Goal: Navigation & Orientation: Find specific page/section

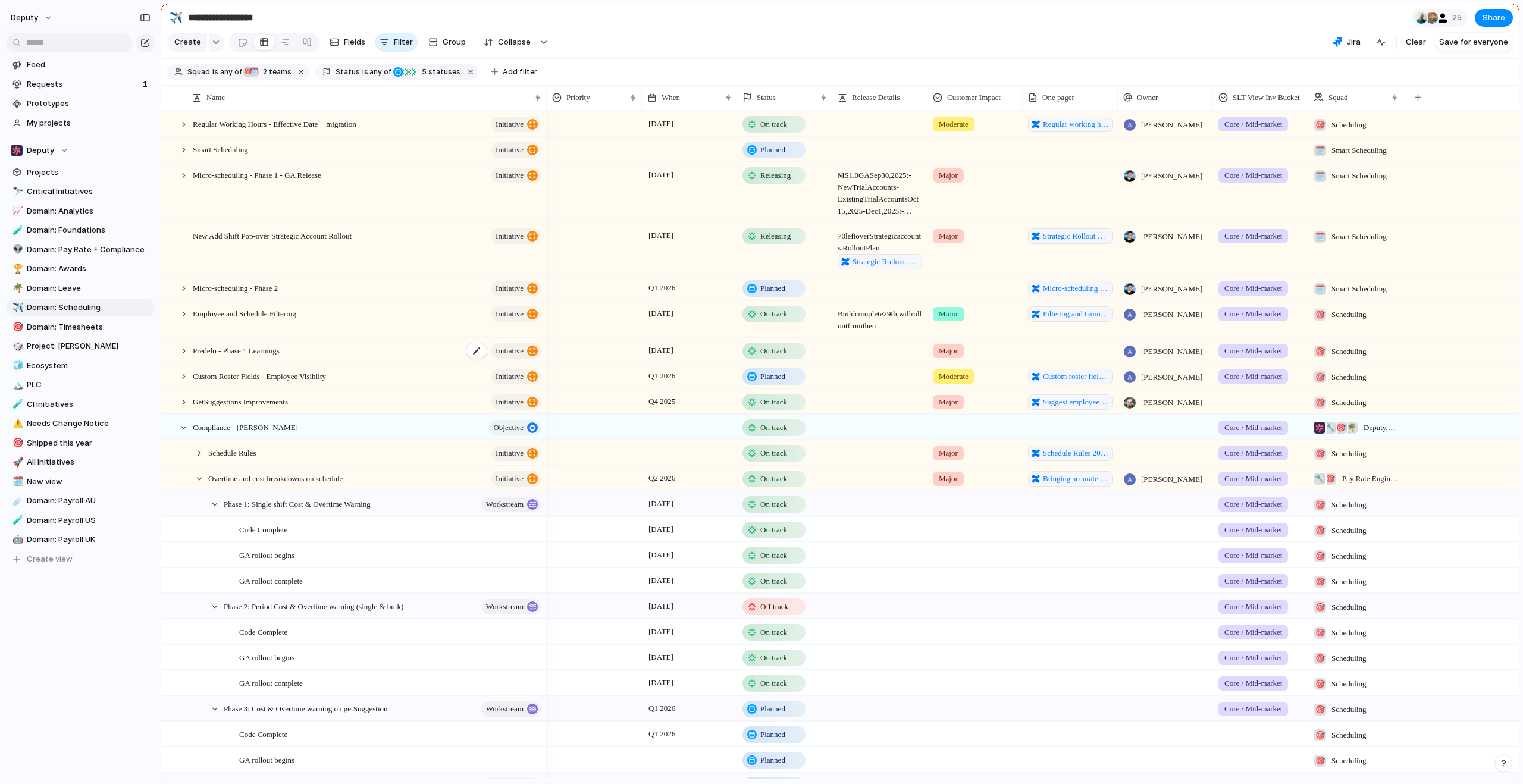
scroll to position [232, 0]
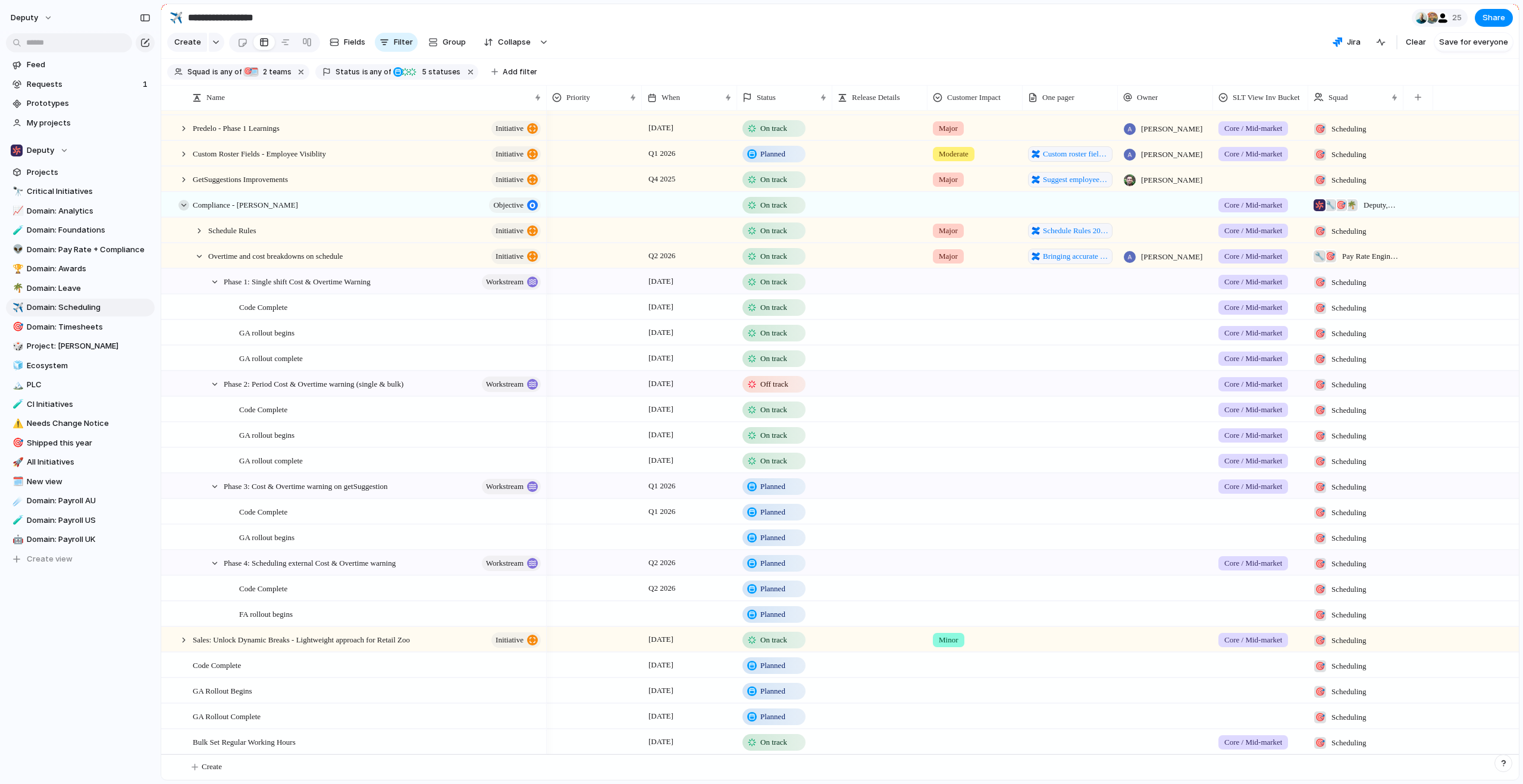
click at [182, 205] on div at bounding box center [184, 205] width 11 height 10
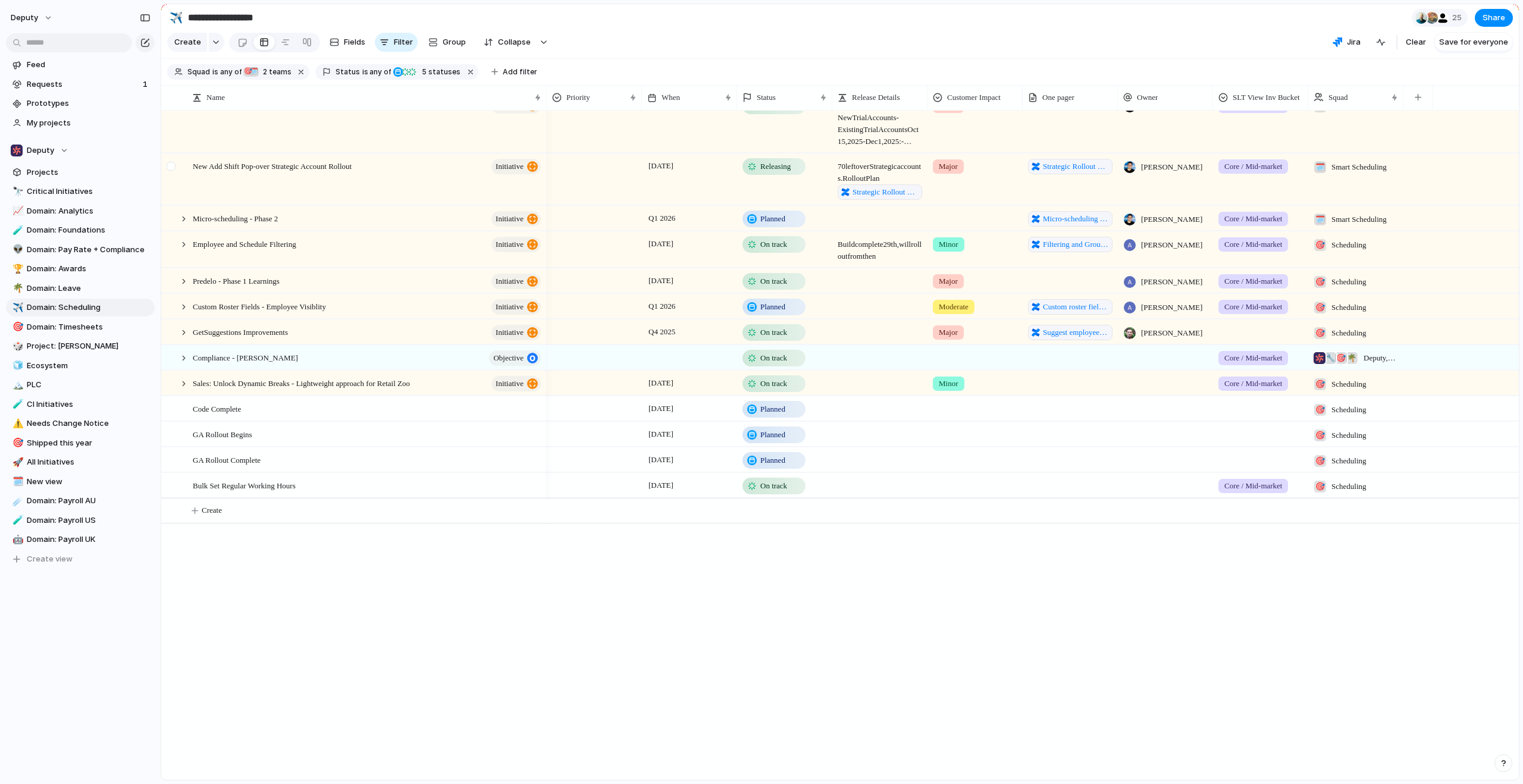
scroll to position [0, 0]
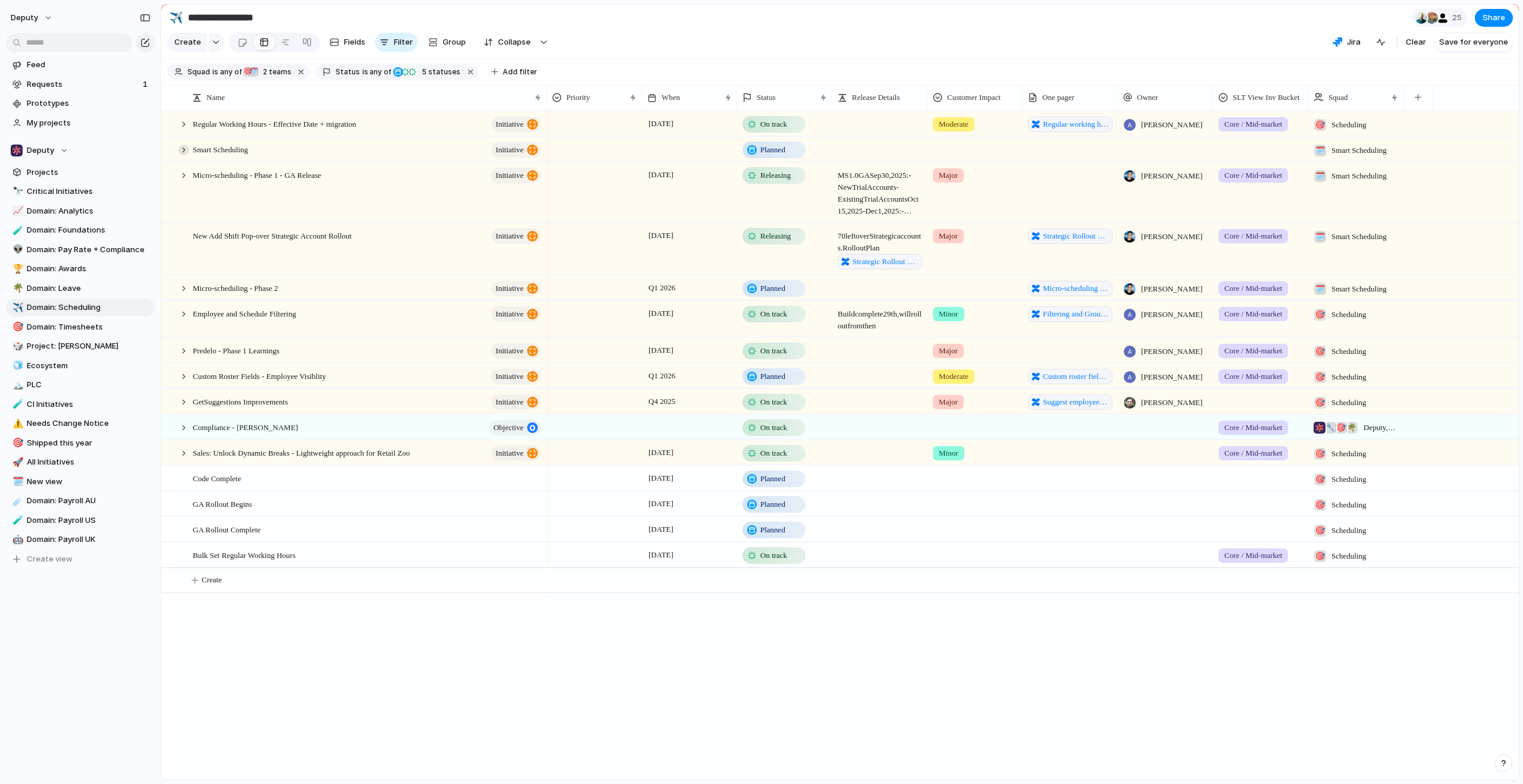
click at [183, 155] on div at bounding box center [184, 150] width 11 height 10
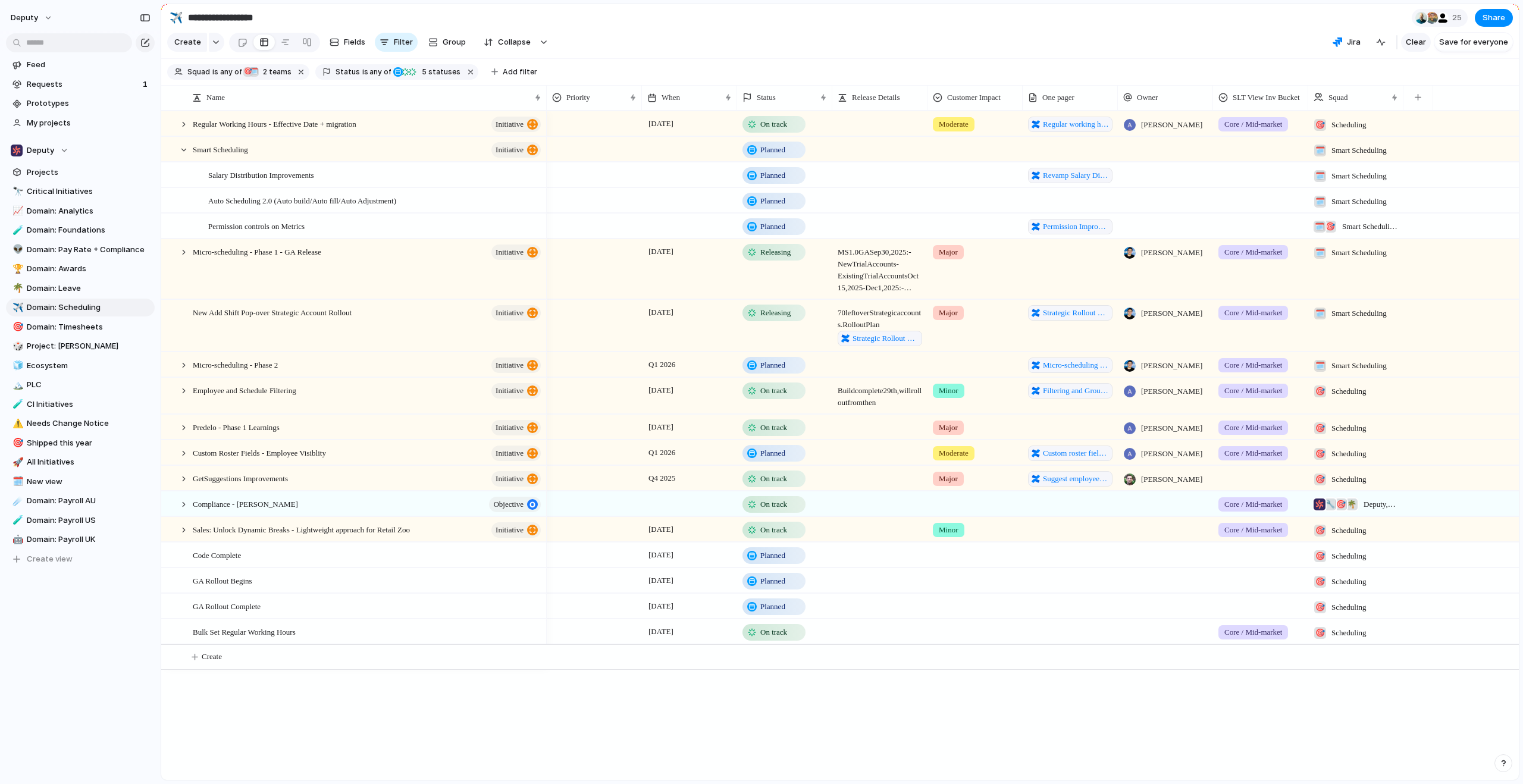
click at [1421, 48] on span "Clear" at bounding box center [1416, 42] width 20 height 12
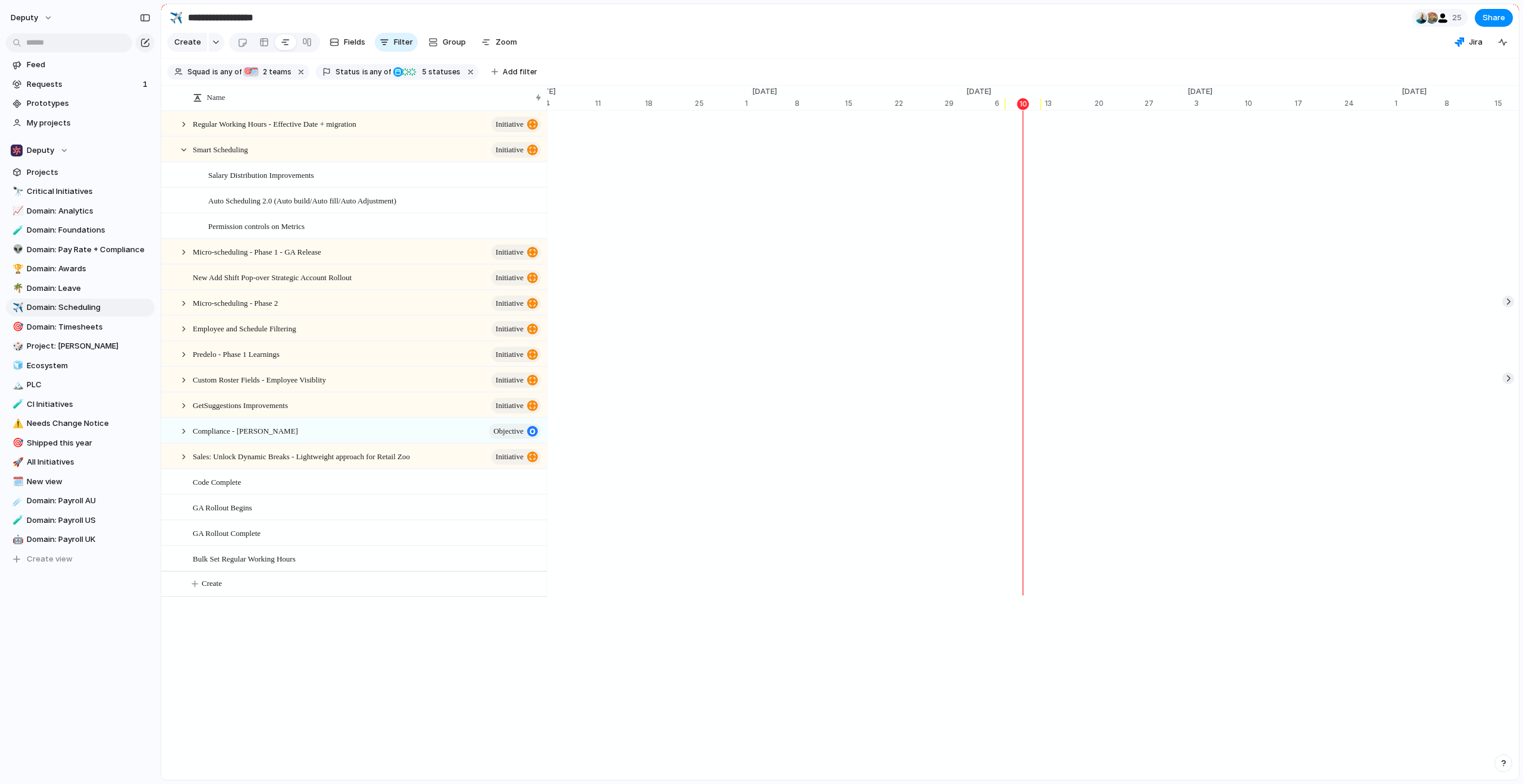
scroll to position [0, 7414]
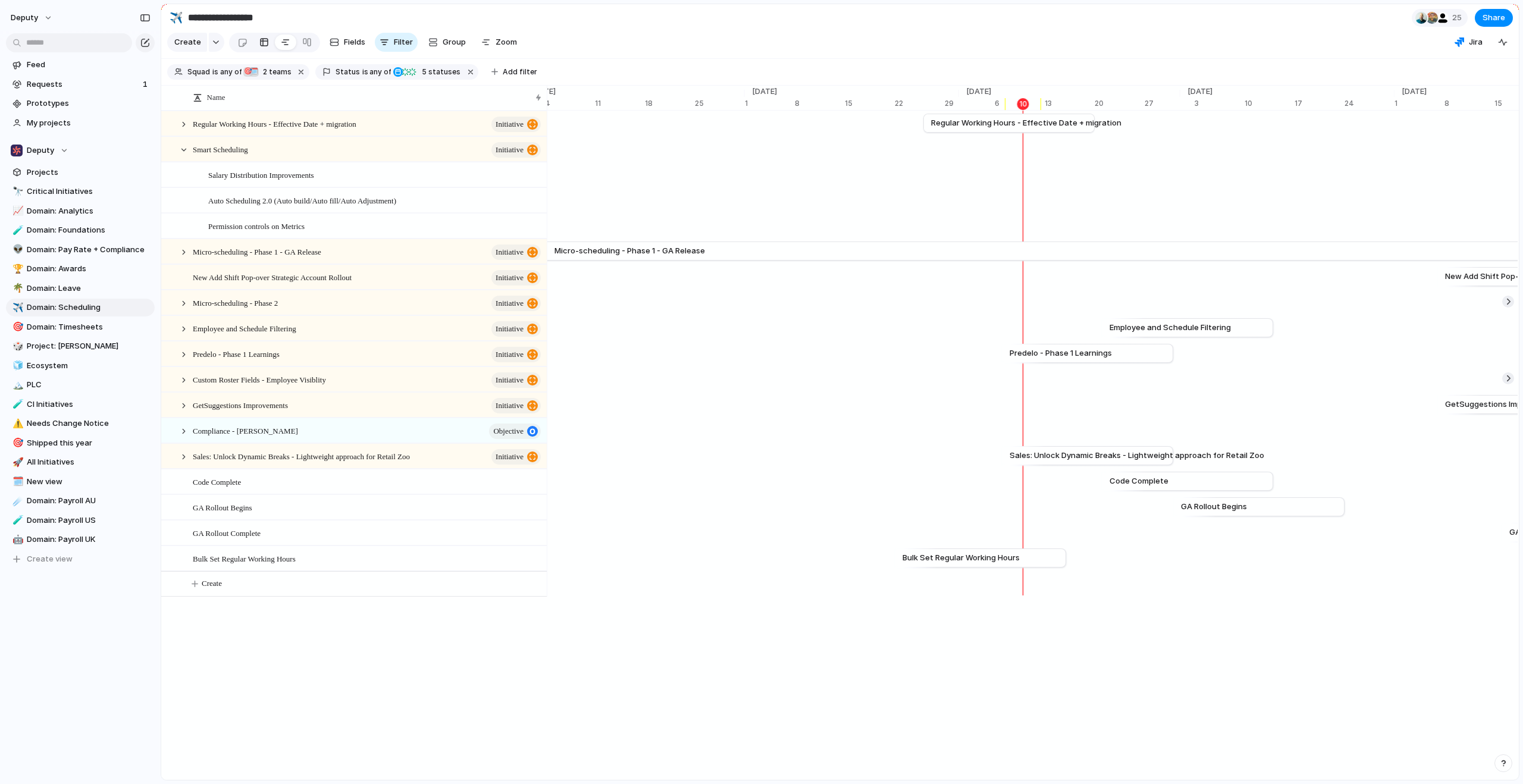
click at [253, 48] on link at bounding box center [264, 42] width 22 height 19
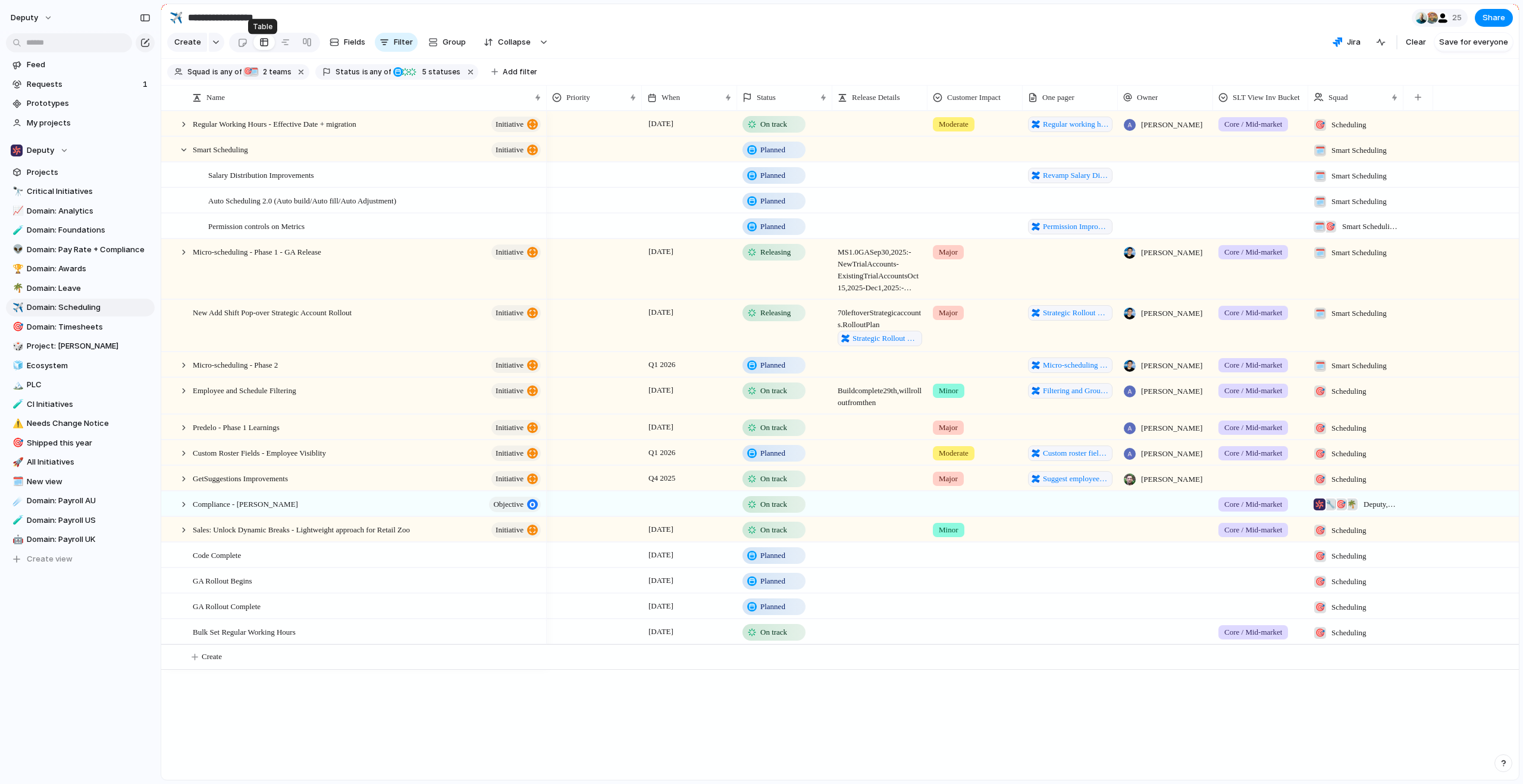
click at [261, 47] on div at bounding box center [264, 42] width 10 height 19
click at [677, 104] on span "When" at bounding box center [671, 98] width 18 height 12
click at [702, 172] on span "Sort ascending" at bounding box center [697, 171] width 58 height 12
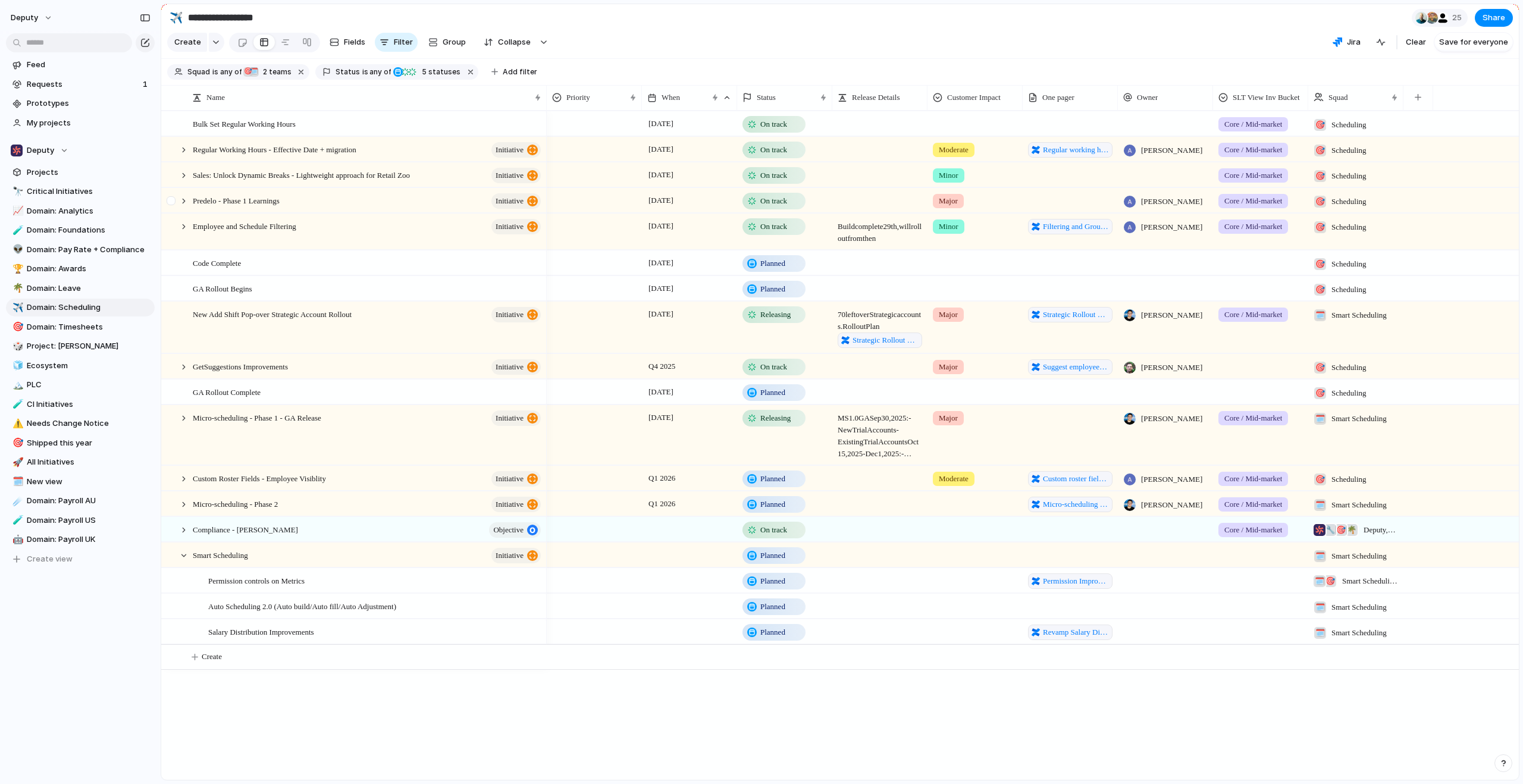
click at [189, 203] on div at bounding box center [178, 200] width 32 height 24
click at [179, 209] on div "Predelo - Phase 1 Learnings initiative" at bounding box center [354, 200] width 385 height 24
click at [178, 232] on div at bounding box center [173, 236] width 22 height 43
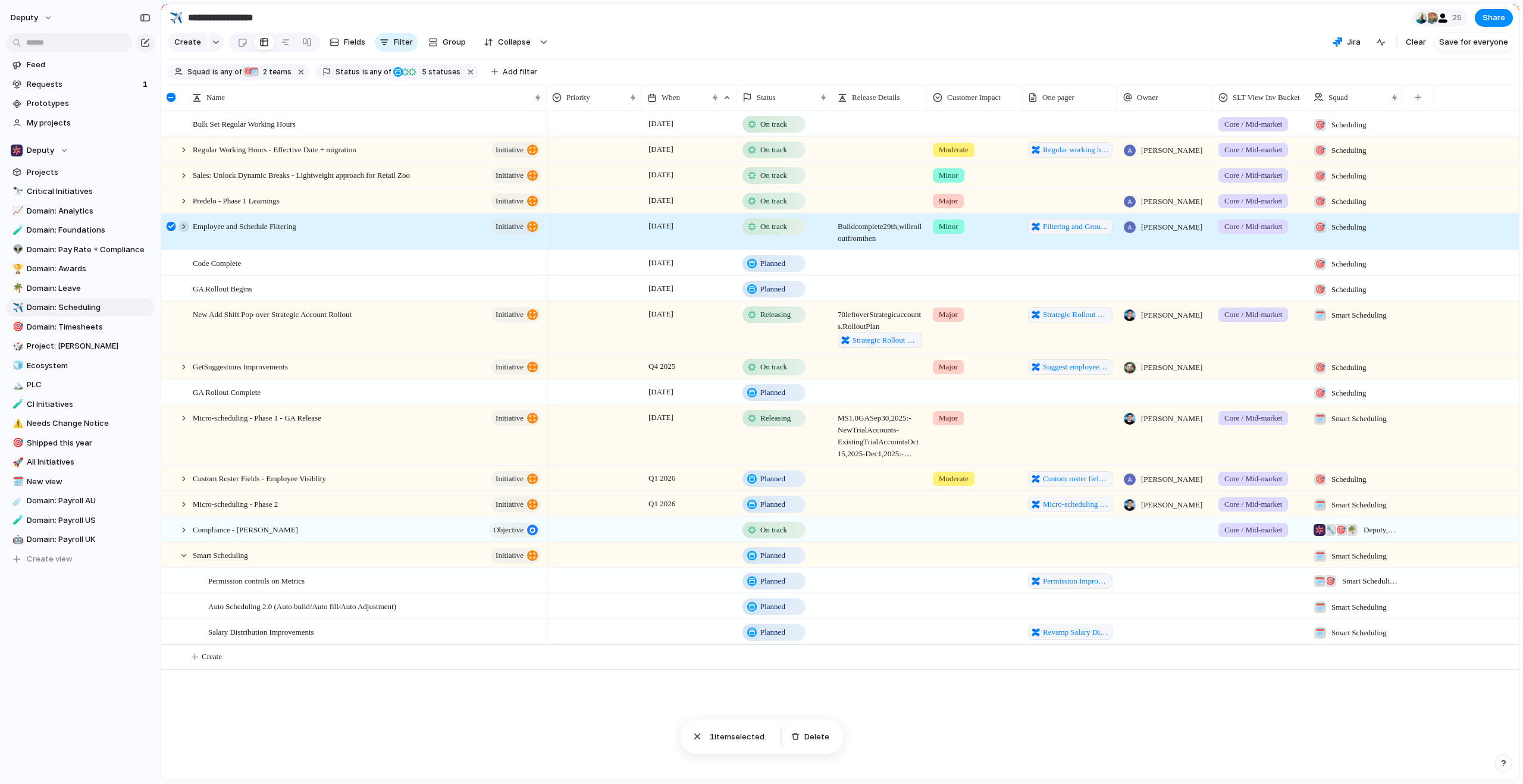
click at [185, 232] on div at bounding box center [184, 226] width 11 height 10
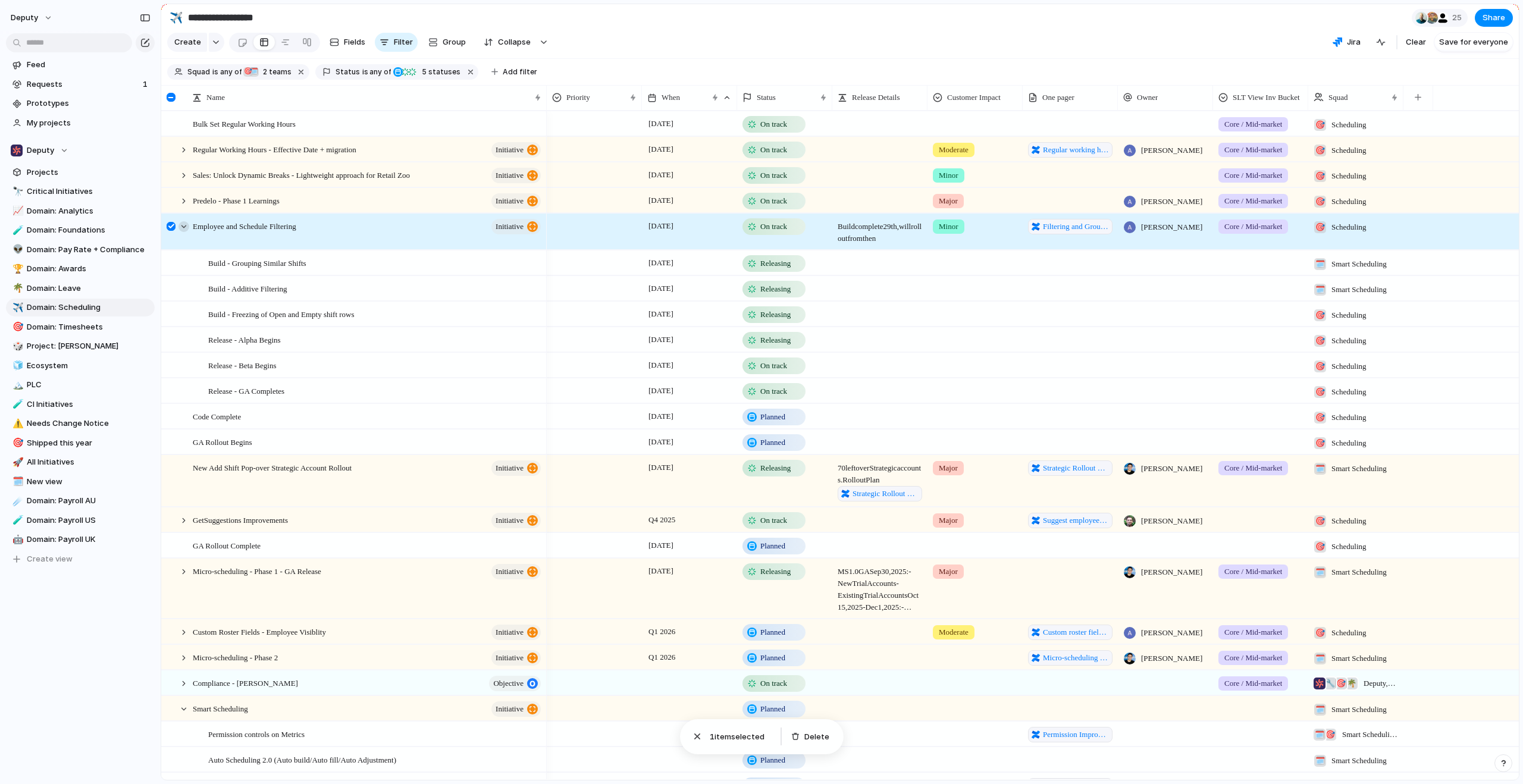
click at [185, 232] on div at bounding box center [184, 226] width 11 height 10
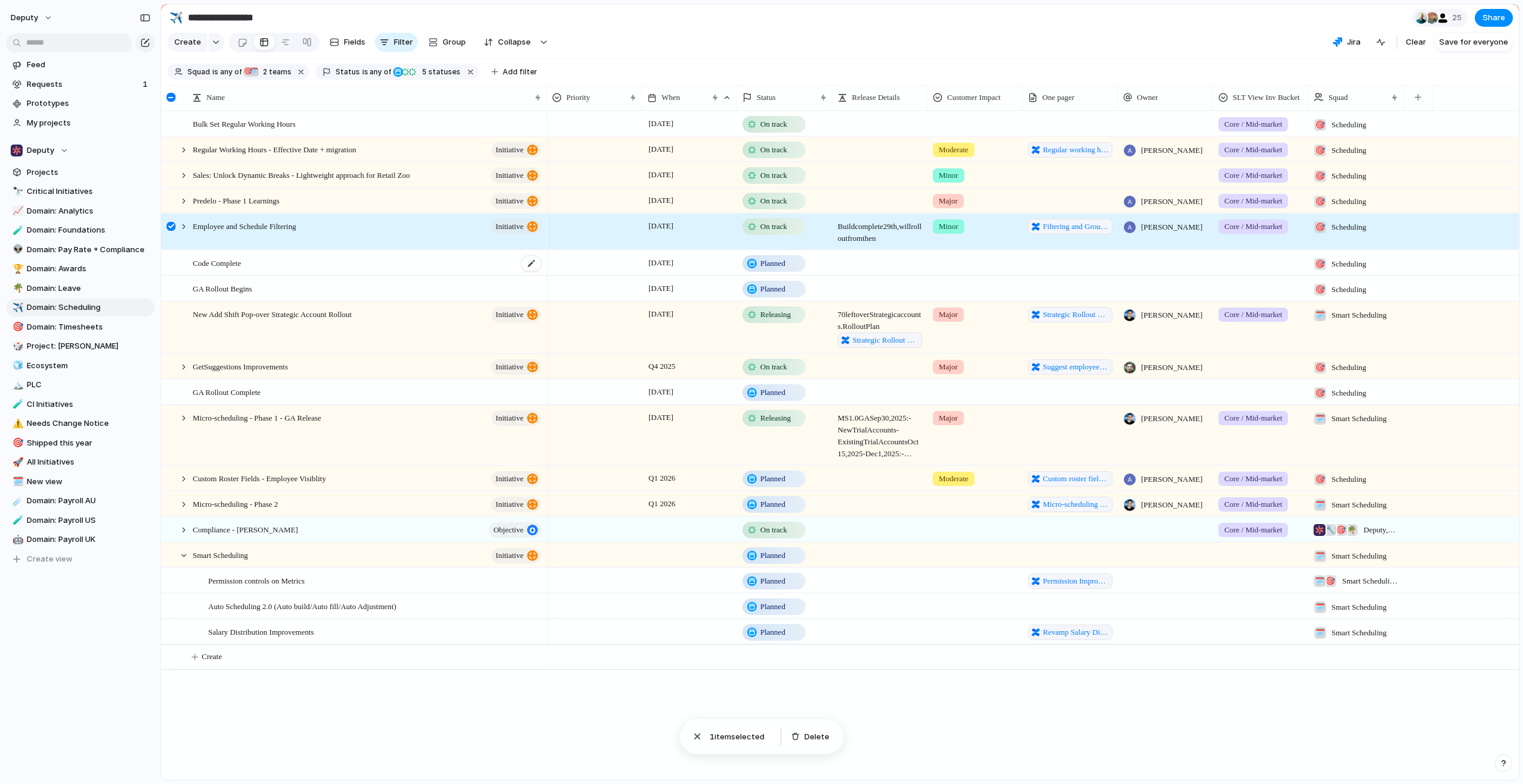
click at [228, 276] on div "Code Complete" at bounding box center [368, 263] width 350 height 24
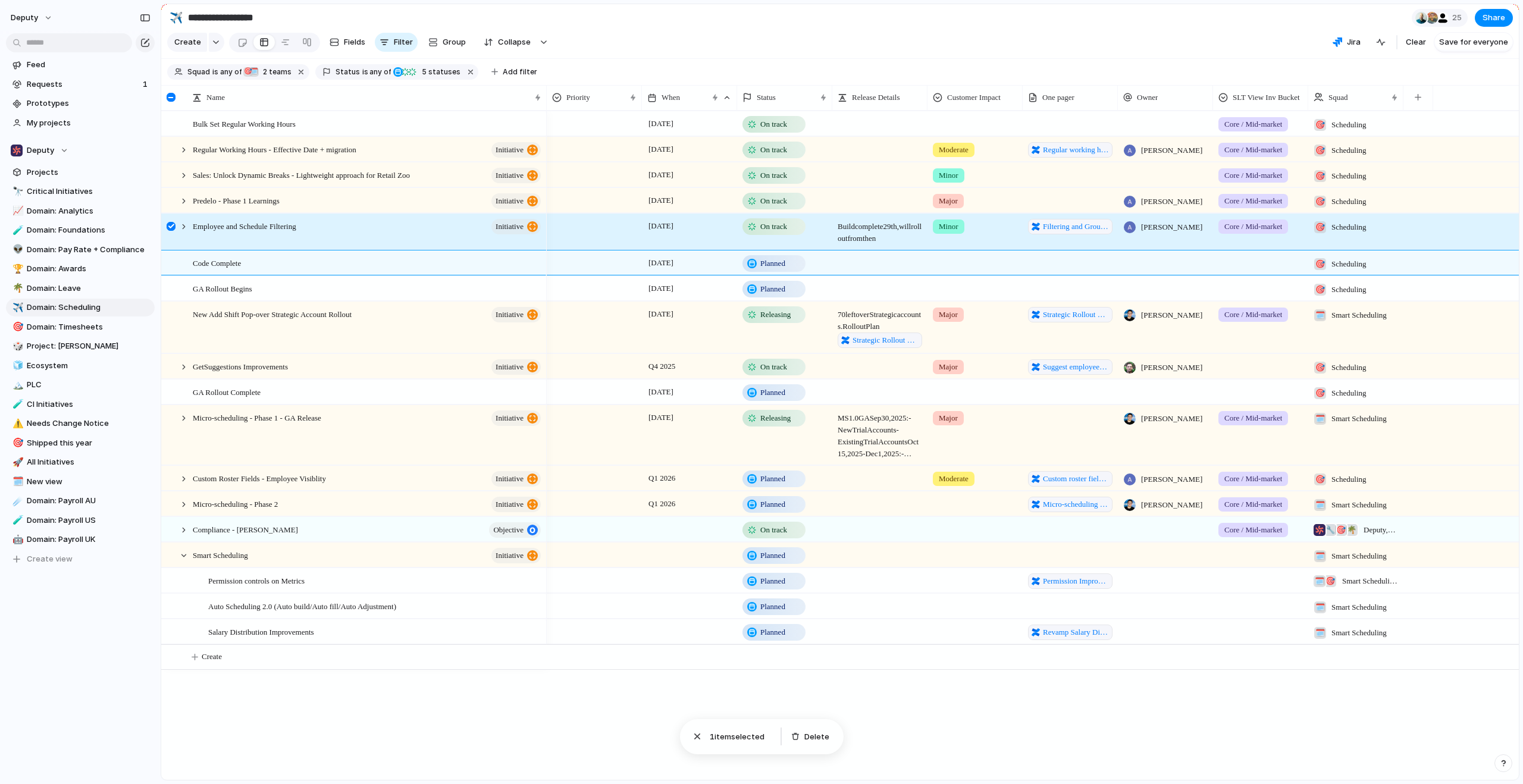
click at [449, 35] on div "Create Fields Filter Group Zoom Collapse" at bounding box center [360, 42] width 385 height 24
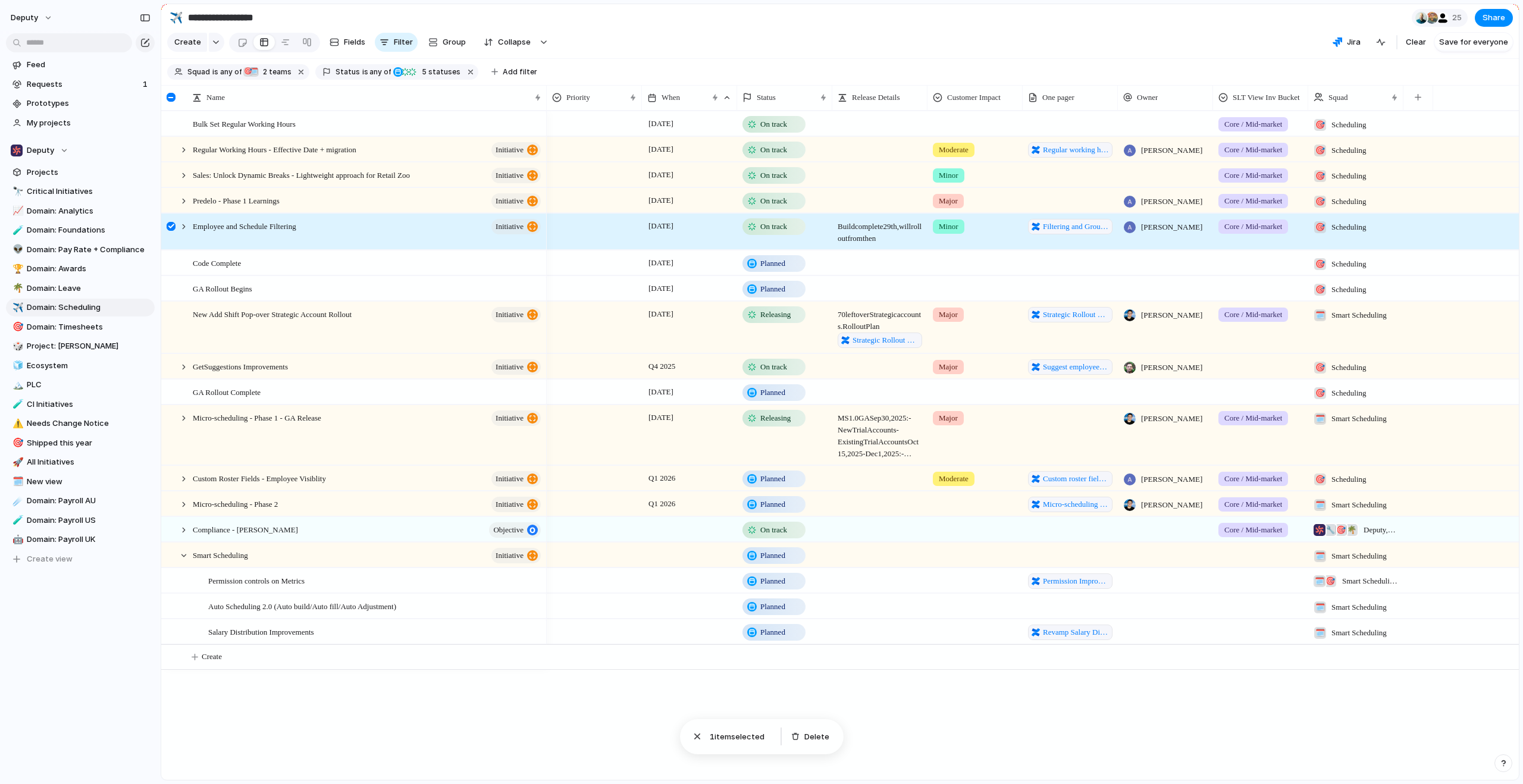
click at [167, 231] on div at bounding box center [171, 226] width 9 height 9
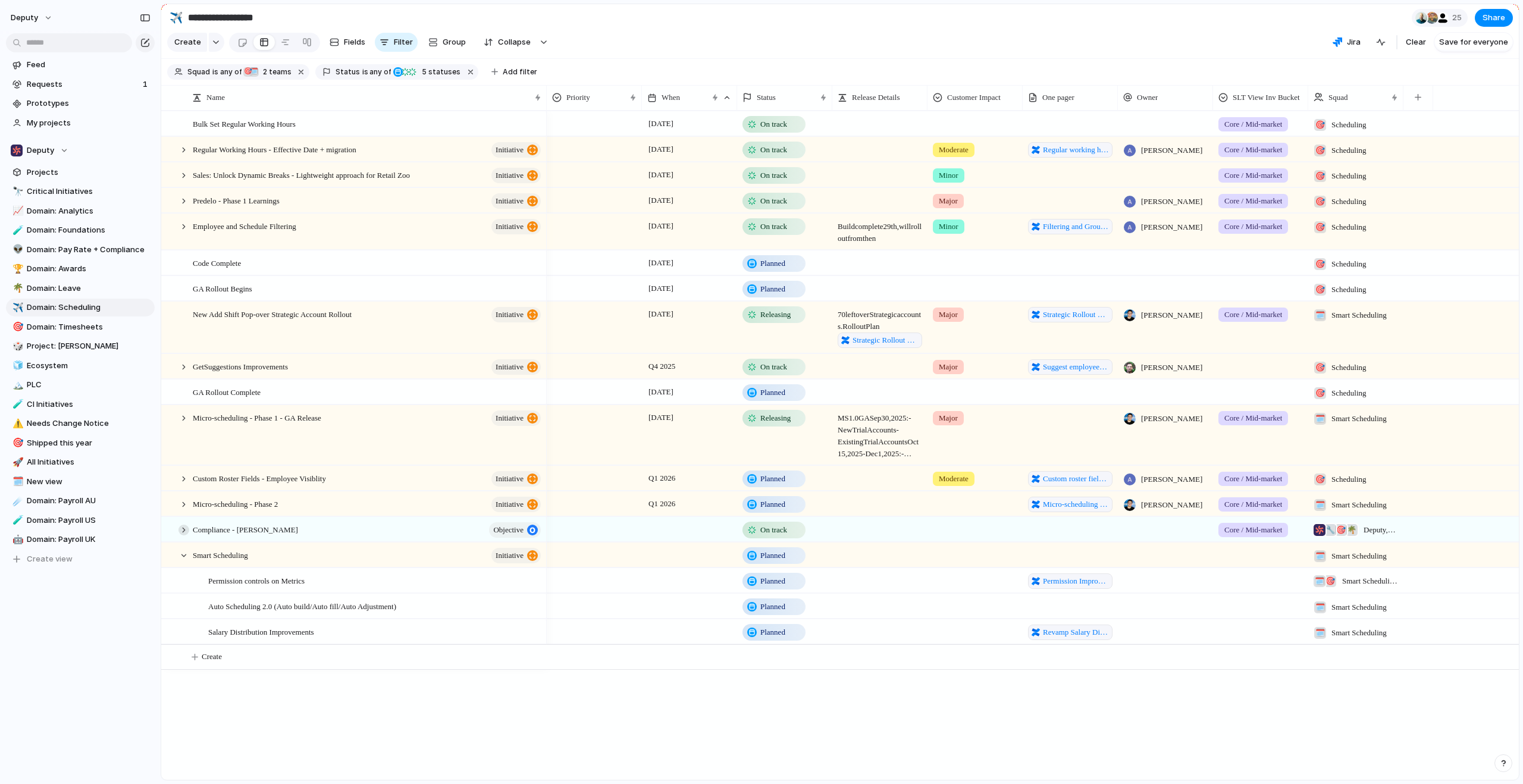
click at [181, 535] on div at bounding box center [184, 529] width 11 height 10
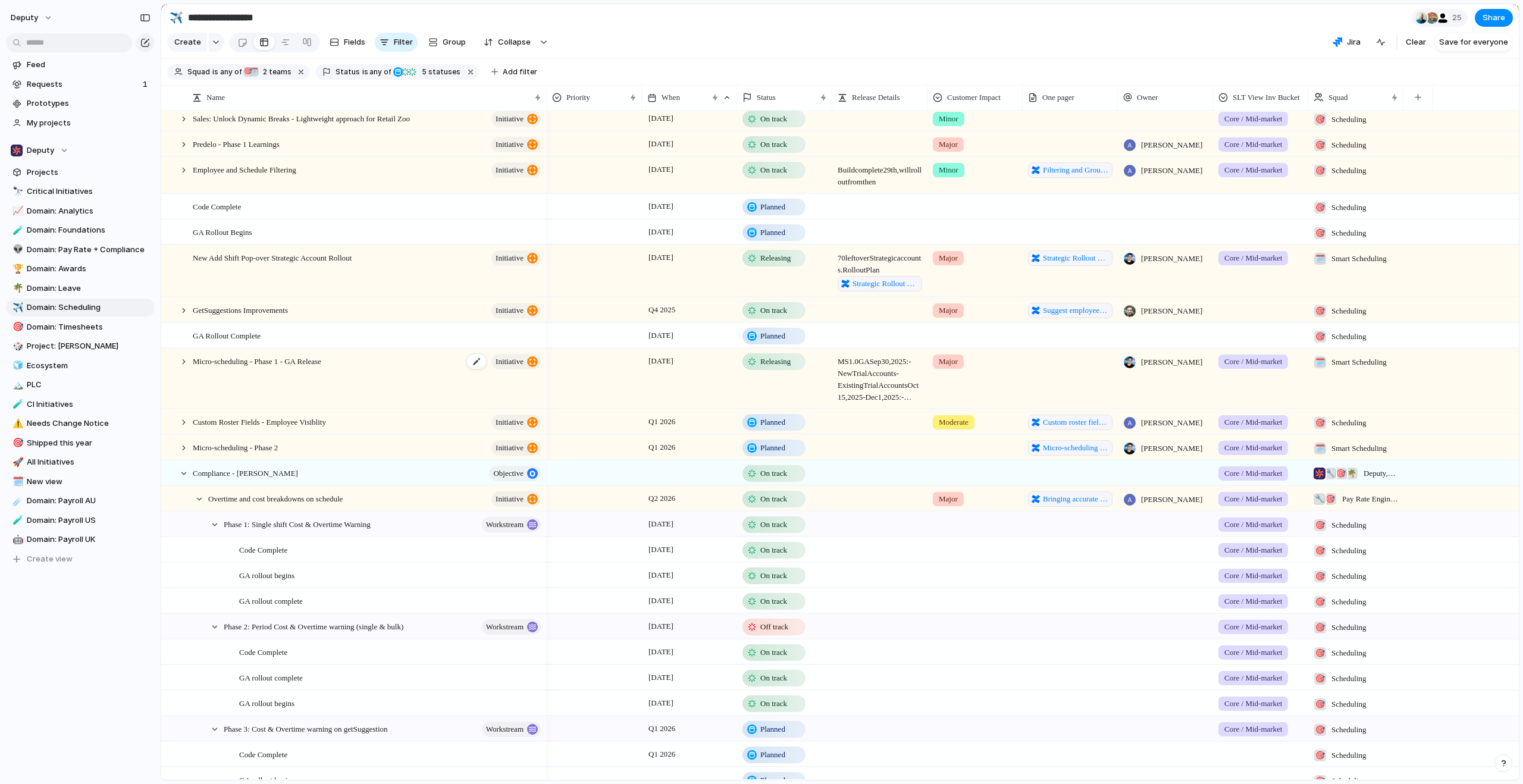
scroll to position [45, 0]
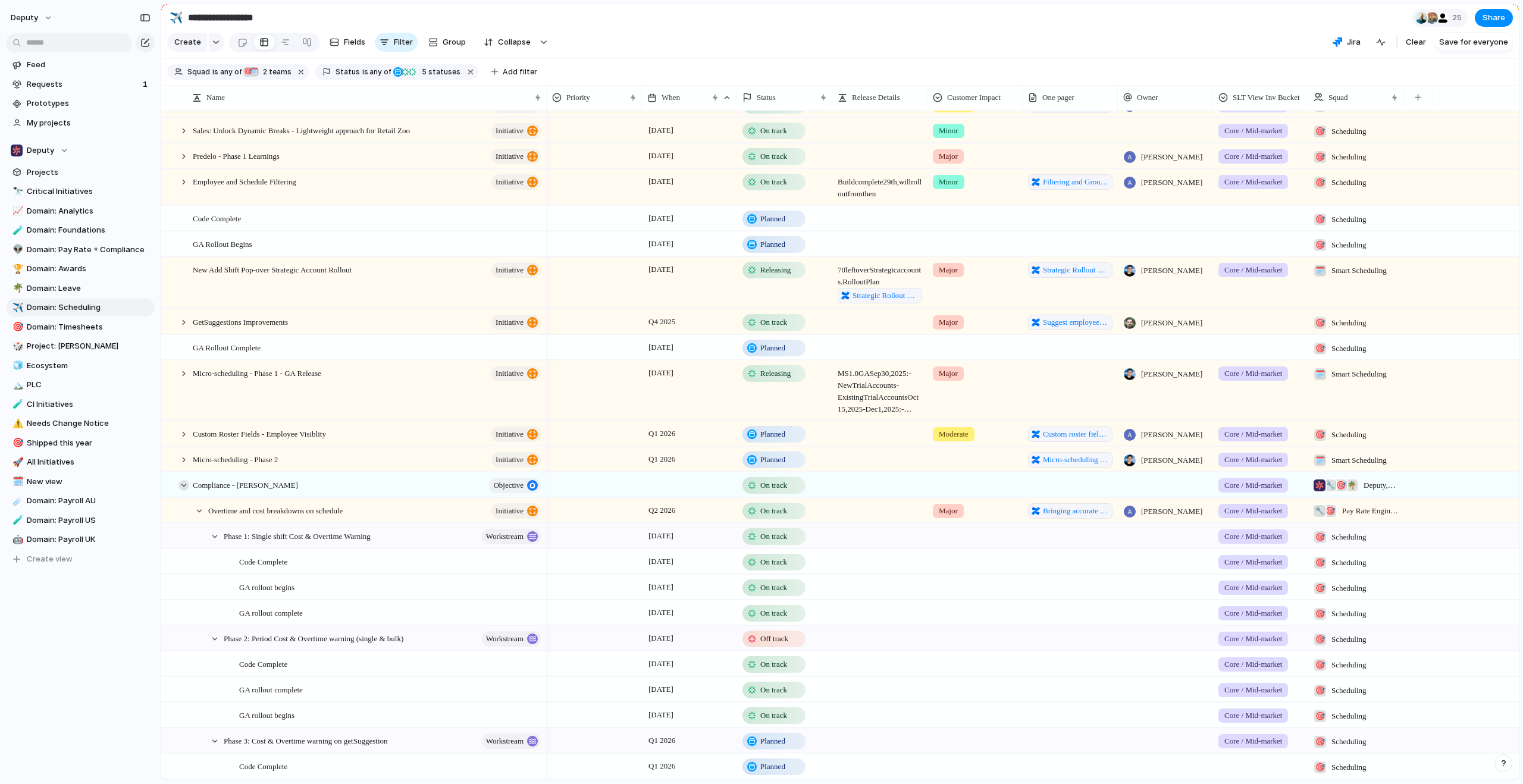
click at [181, 491] on div at bounding box center [184, 485] width 11 height 10
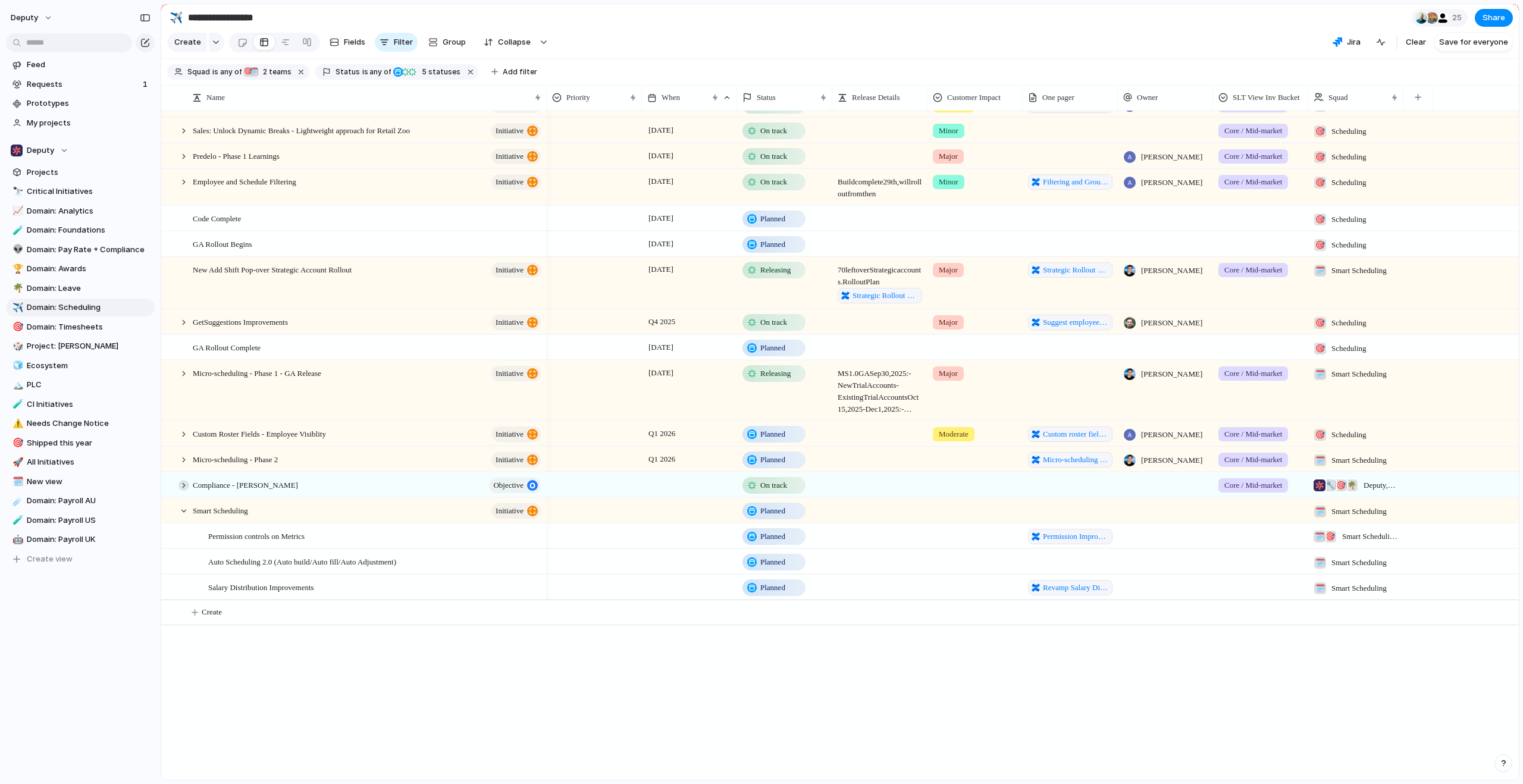
scroll to position [0, 0]
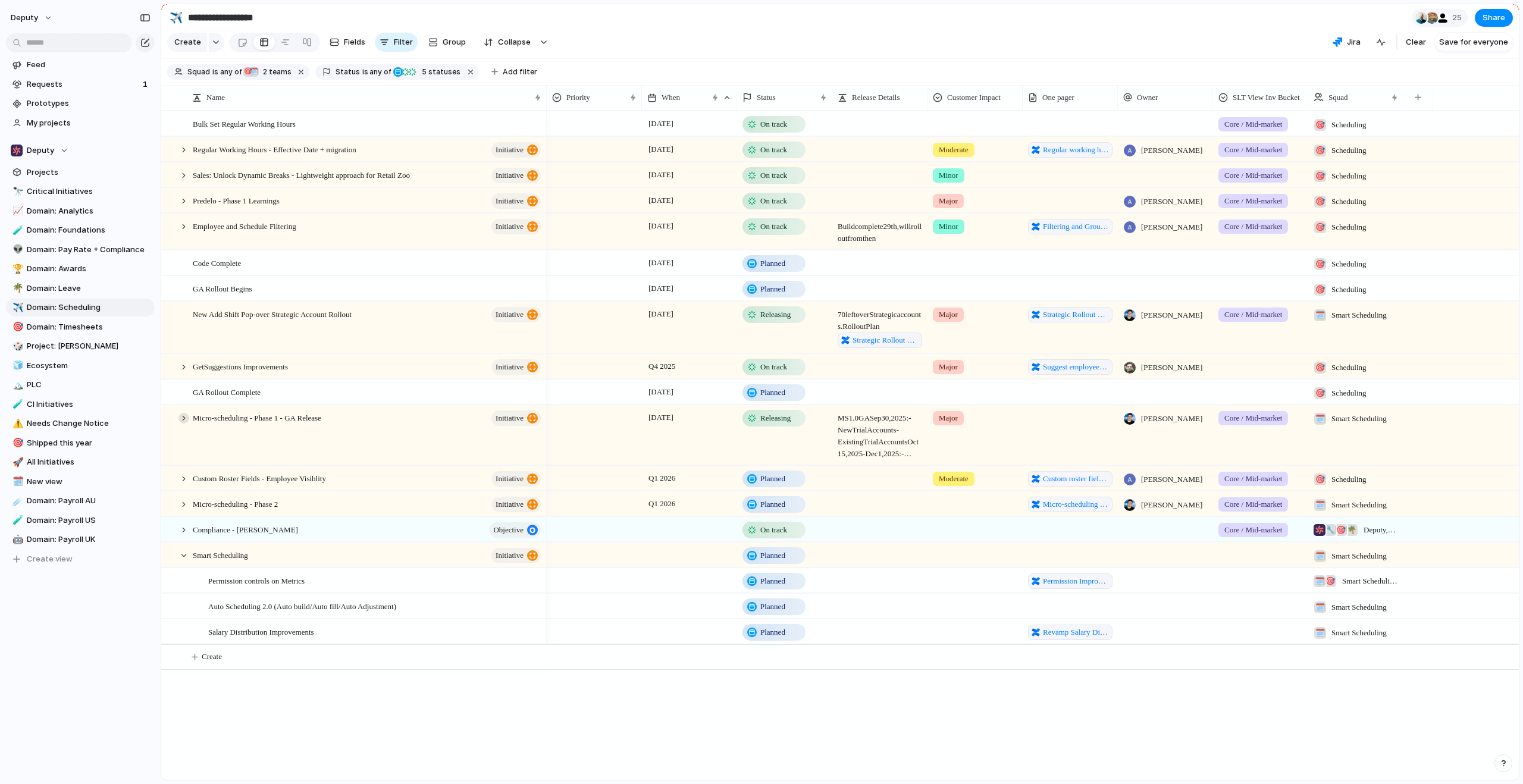
click at [185, 423] on div at bounding box center [184, 418] width 11 height 10
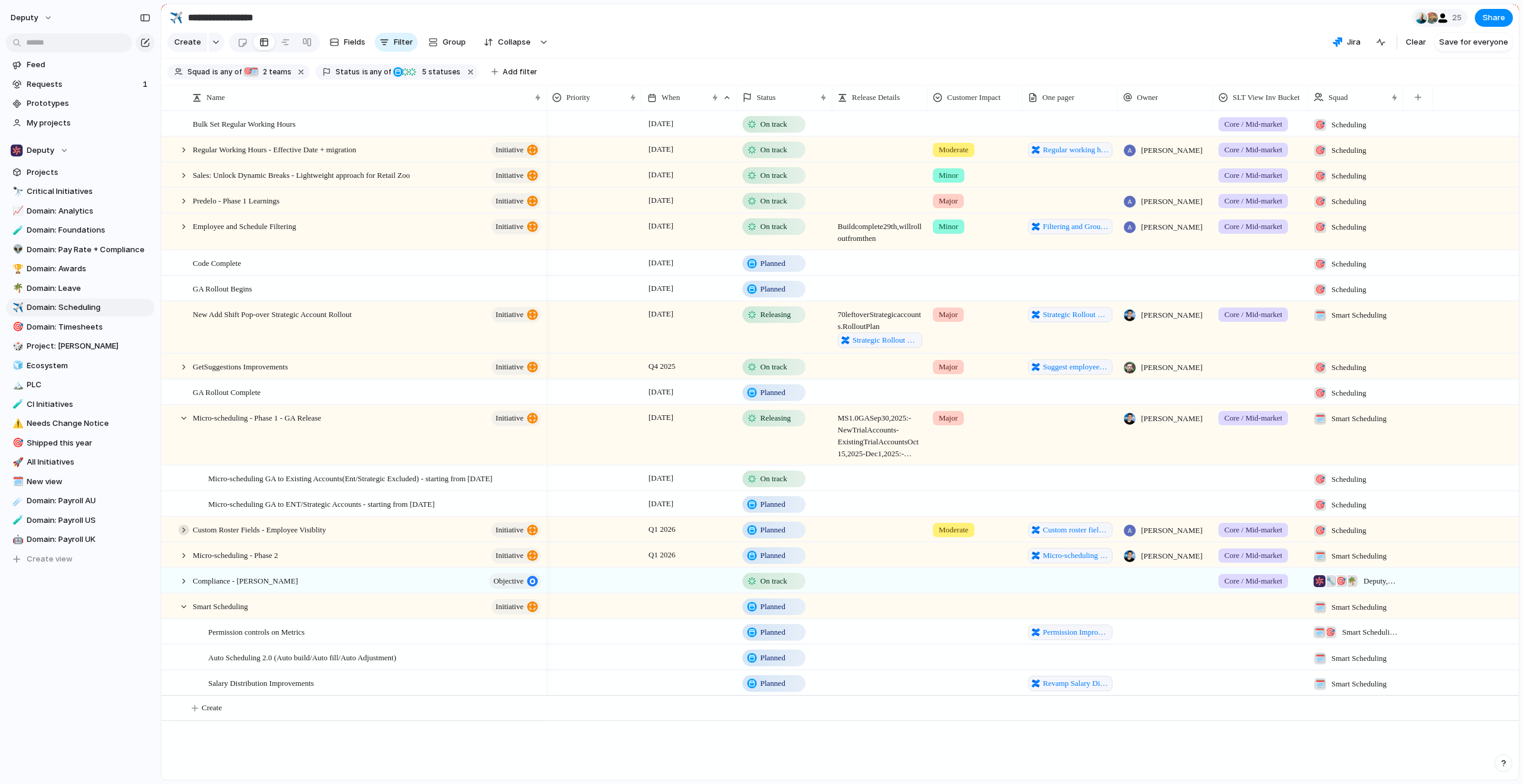
click at [184, 535] on div at bounding box center [184, 529] width 11 height 10
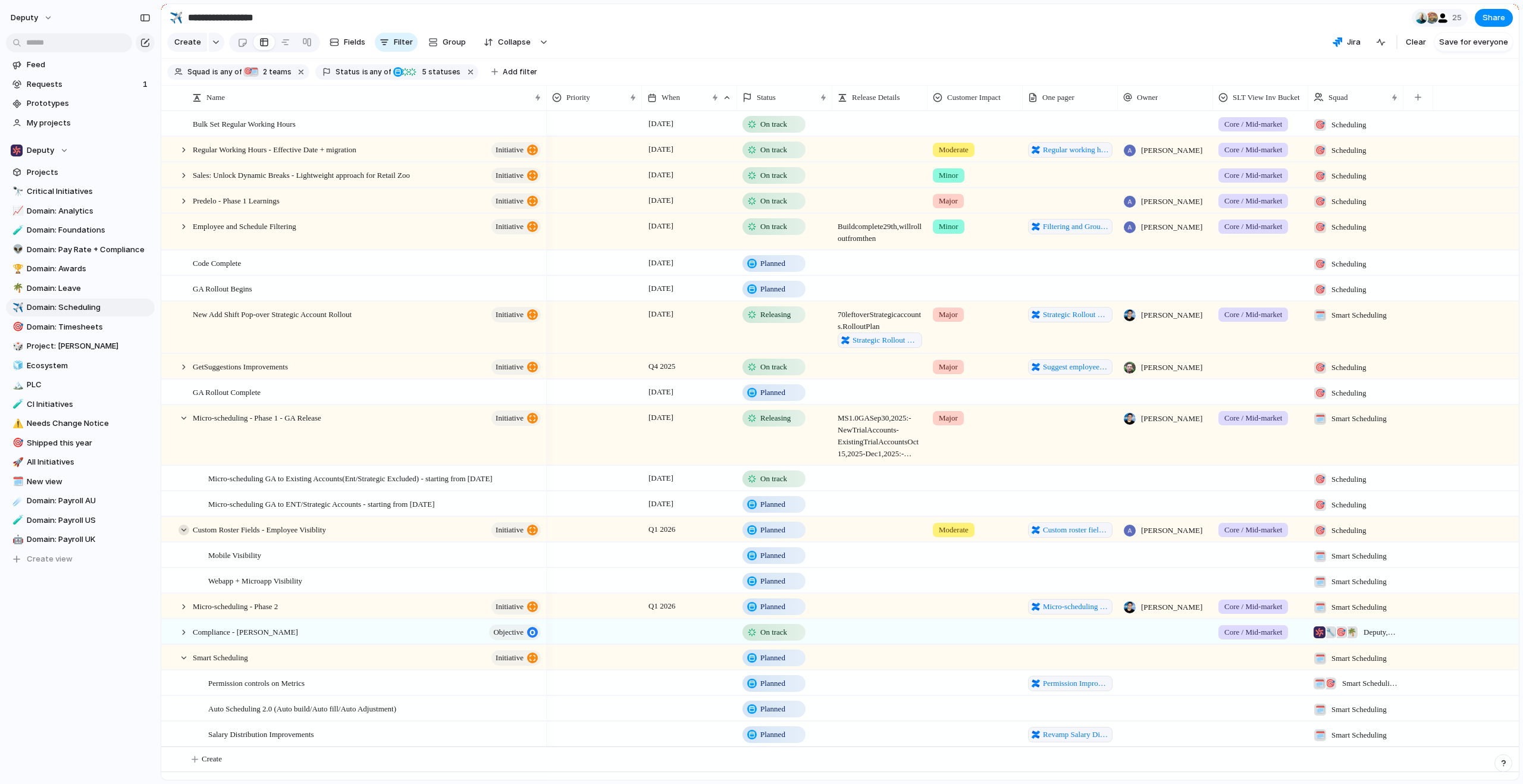
click at [183, 535] on div at bounding box center [184, 529] width 11 height 10
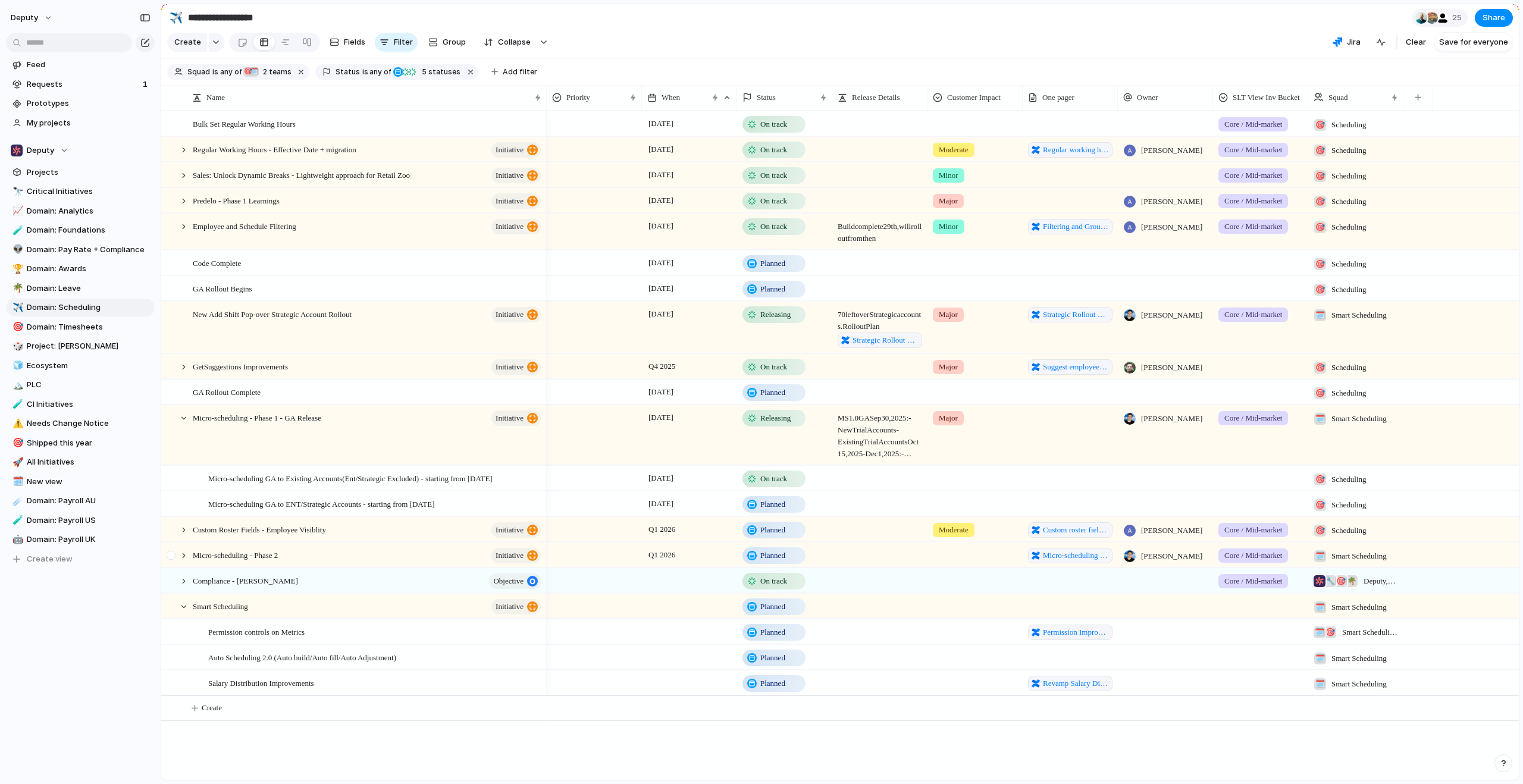
click at [182, 569] on div at bounding box center [173, 559] width 22 height 32
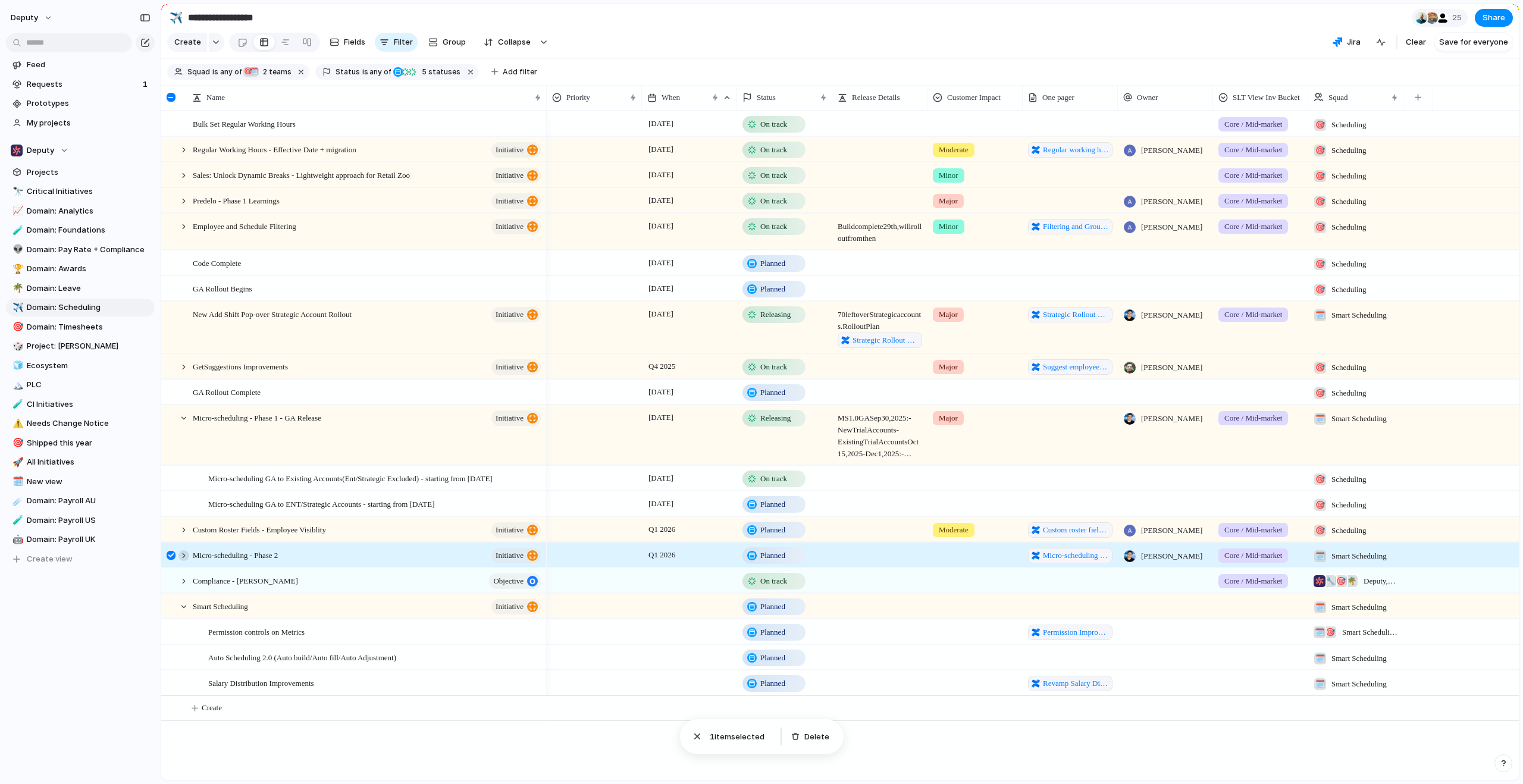
drag, startPoint x: 167, startPoint y: 563, endPoint x: 178, endPoint y: 565, distance: 11.2
click at [167, 560] on div at bounding box center [171, 555] width 9 height 9
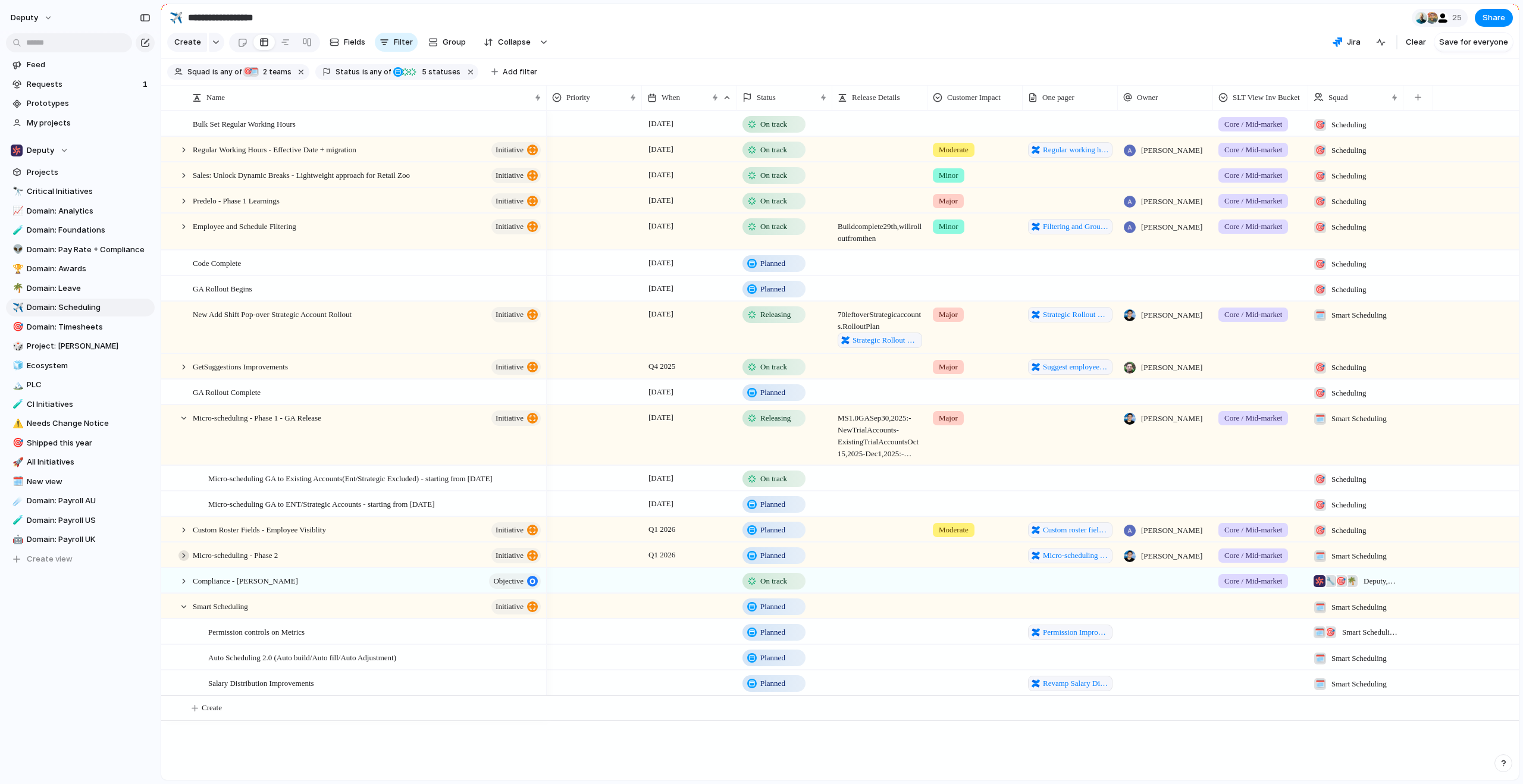
click at [181, 561] on div at bounding box center [184, 555] width 11 height 10
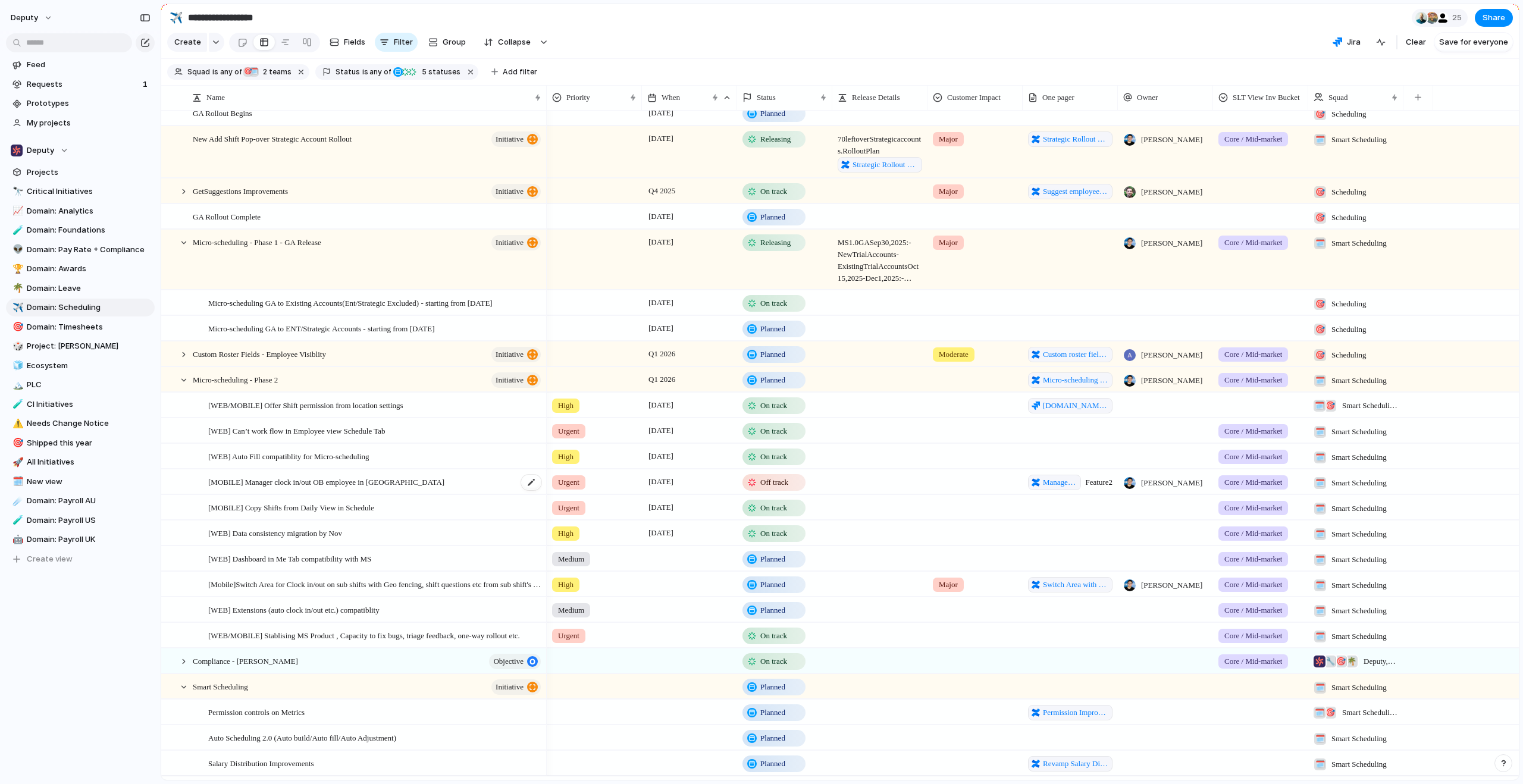
scroll to position [207, 0]
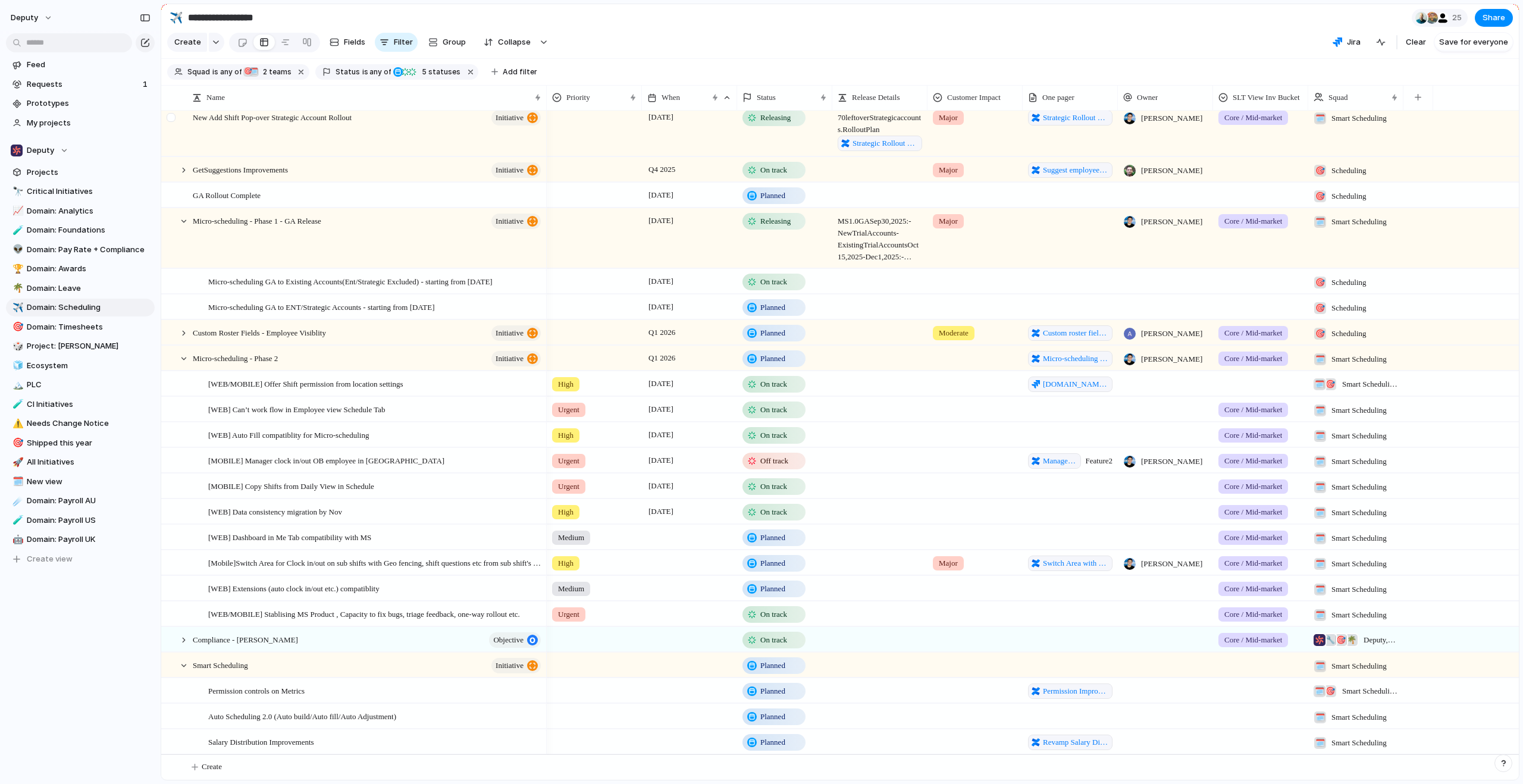
click at [181, 353] on div at bounding box center [184, 358] width 11 height 10
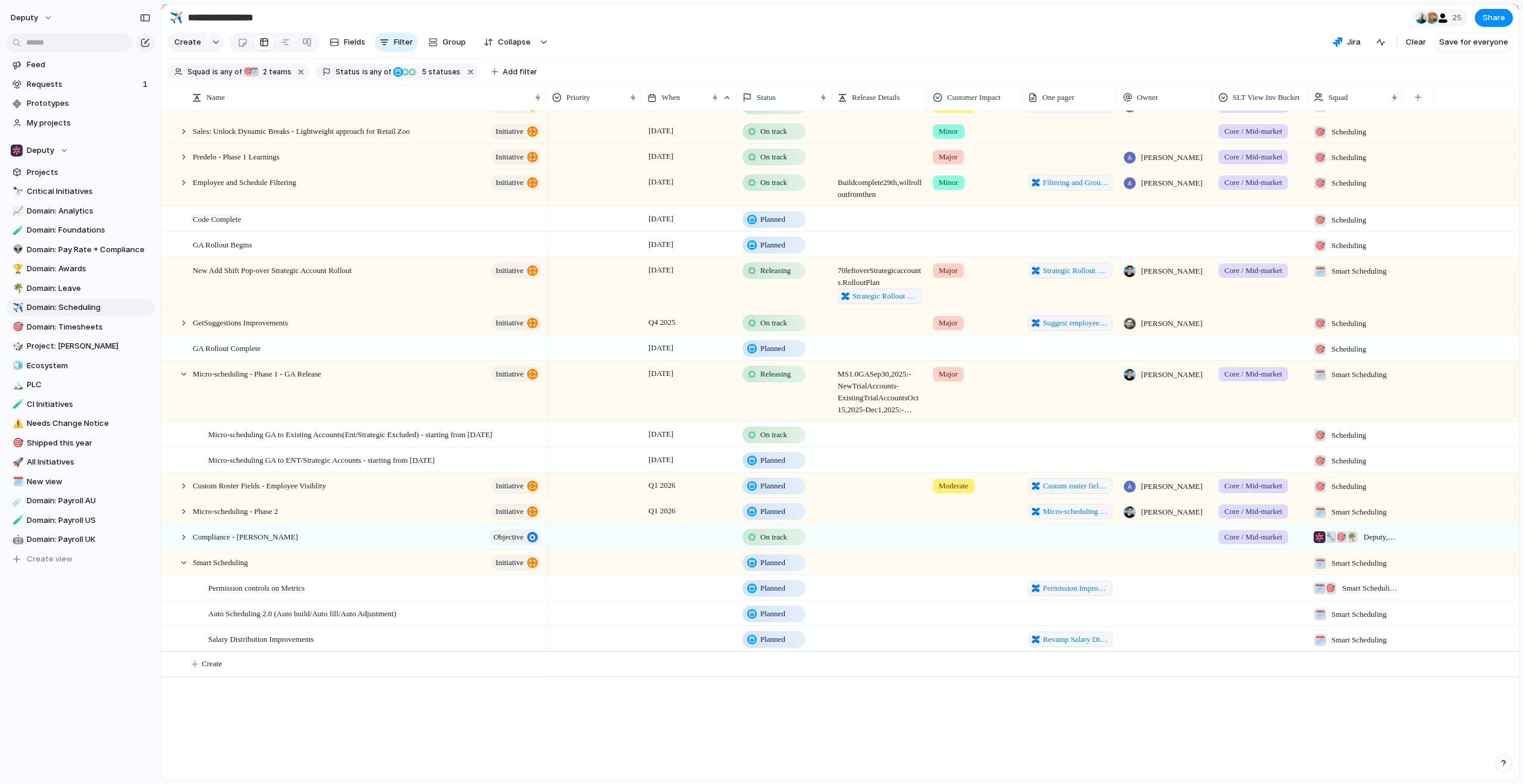
scroll to position [0, 0]
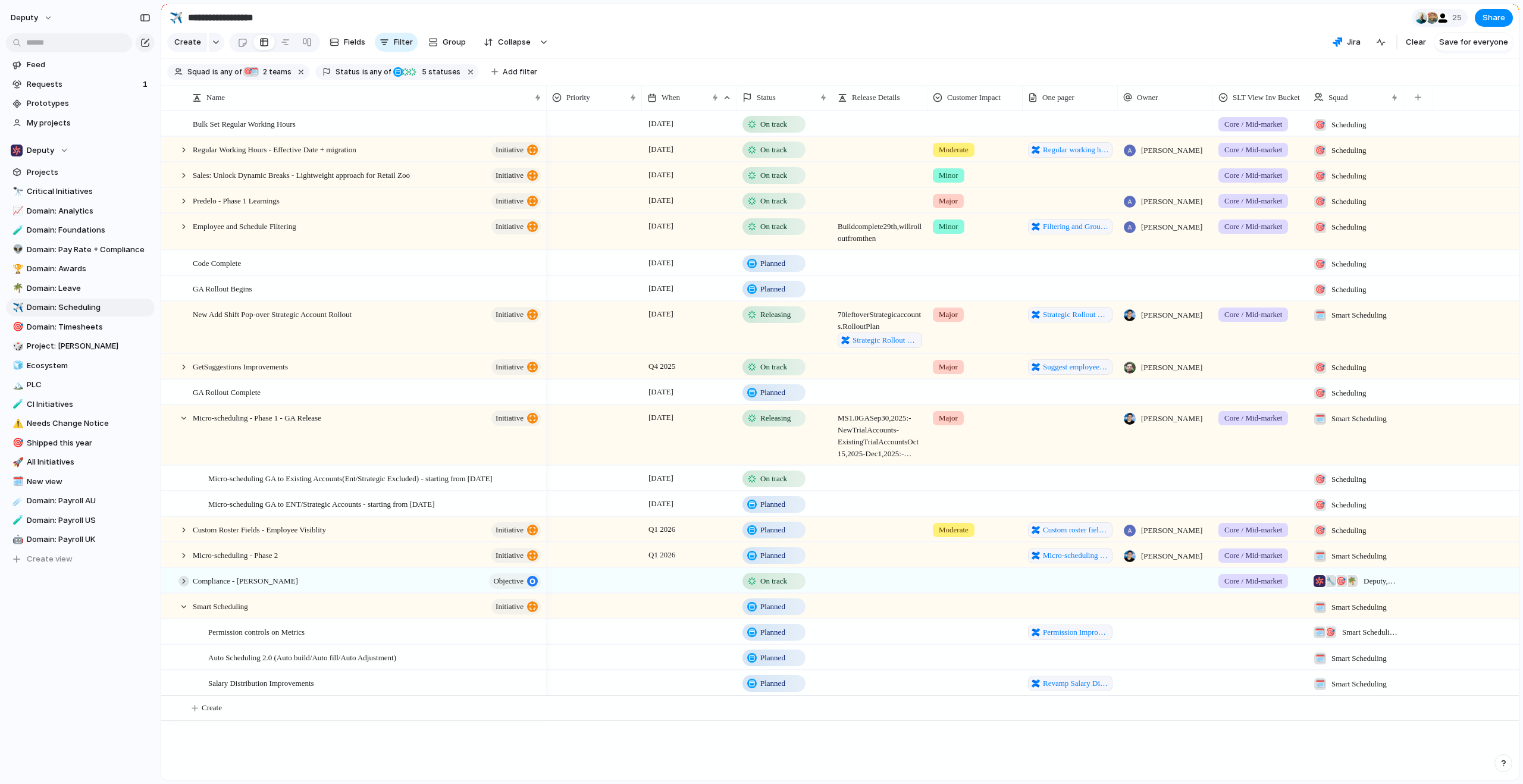
click at [185, 587] on div at bounding box center [184, 581] width 11 height 10
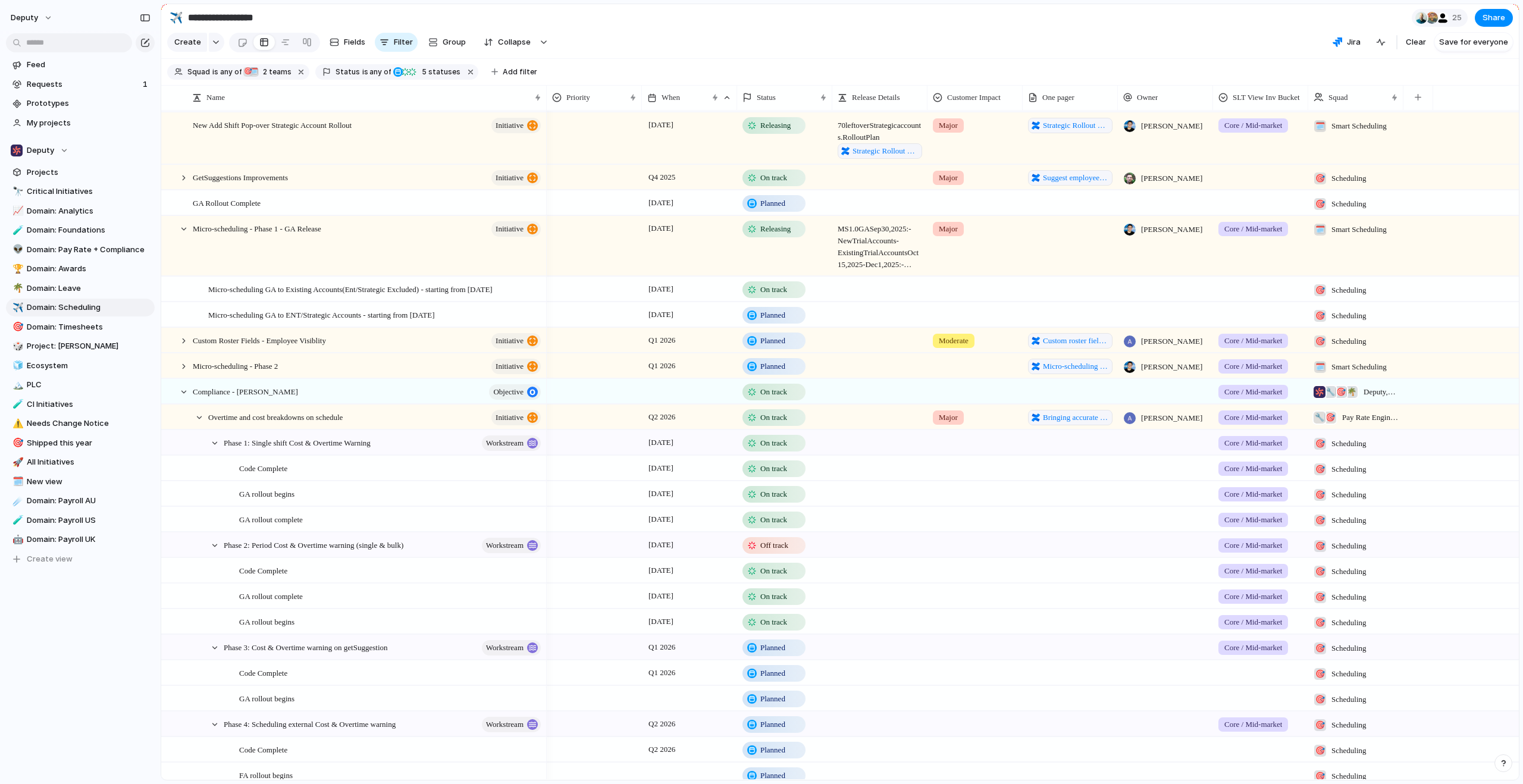
scroll to position [202, 0]
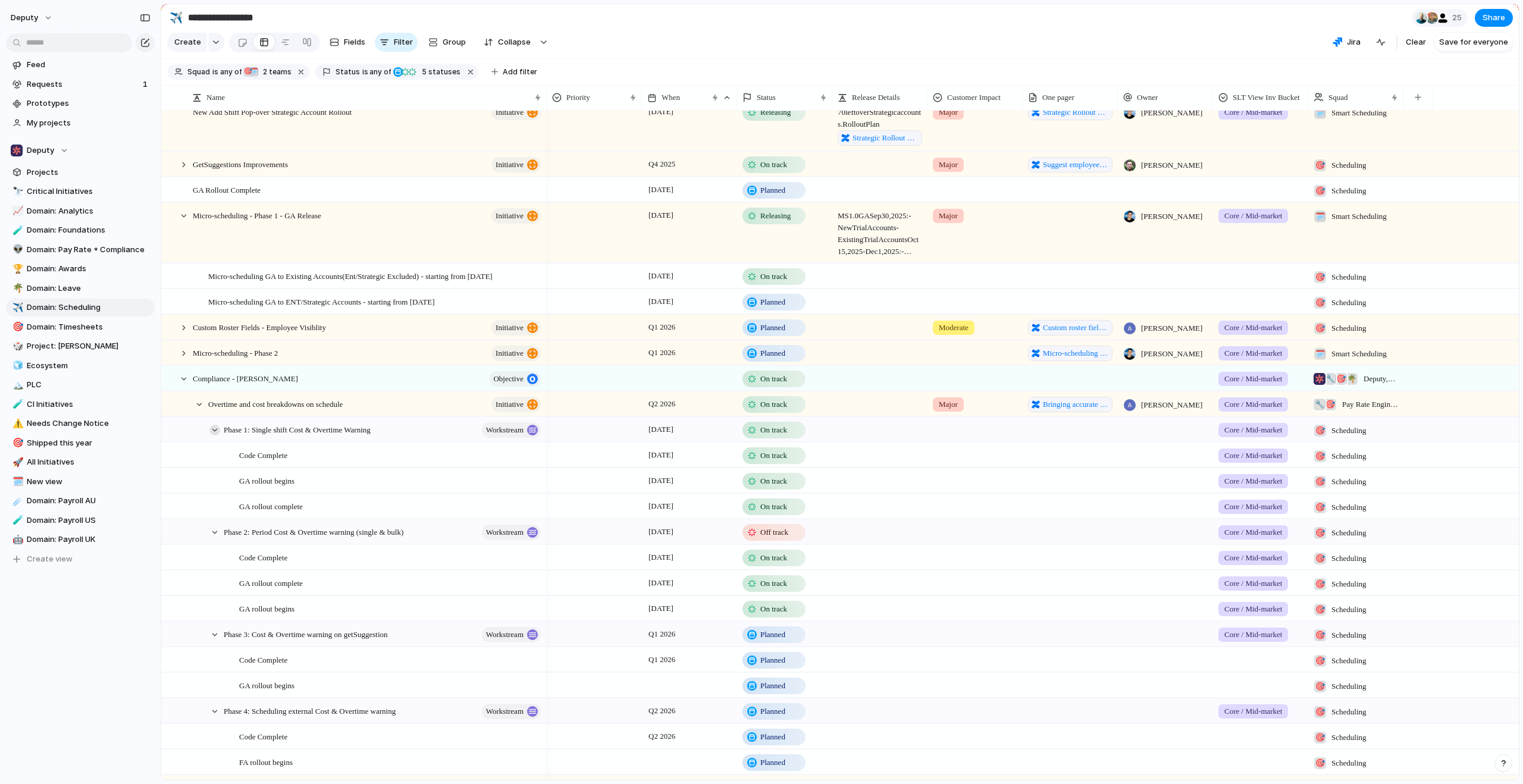
click at [214, 436] on div at bounding box center [215, 430] width 11 height 10
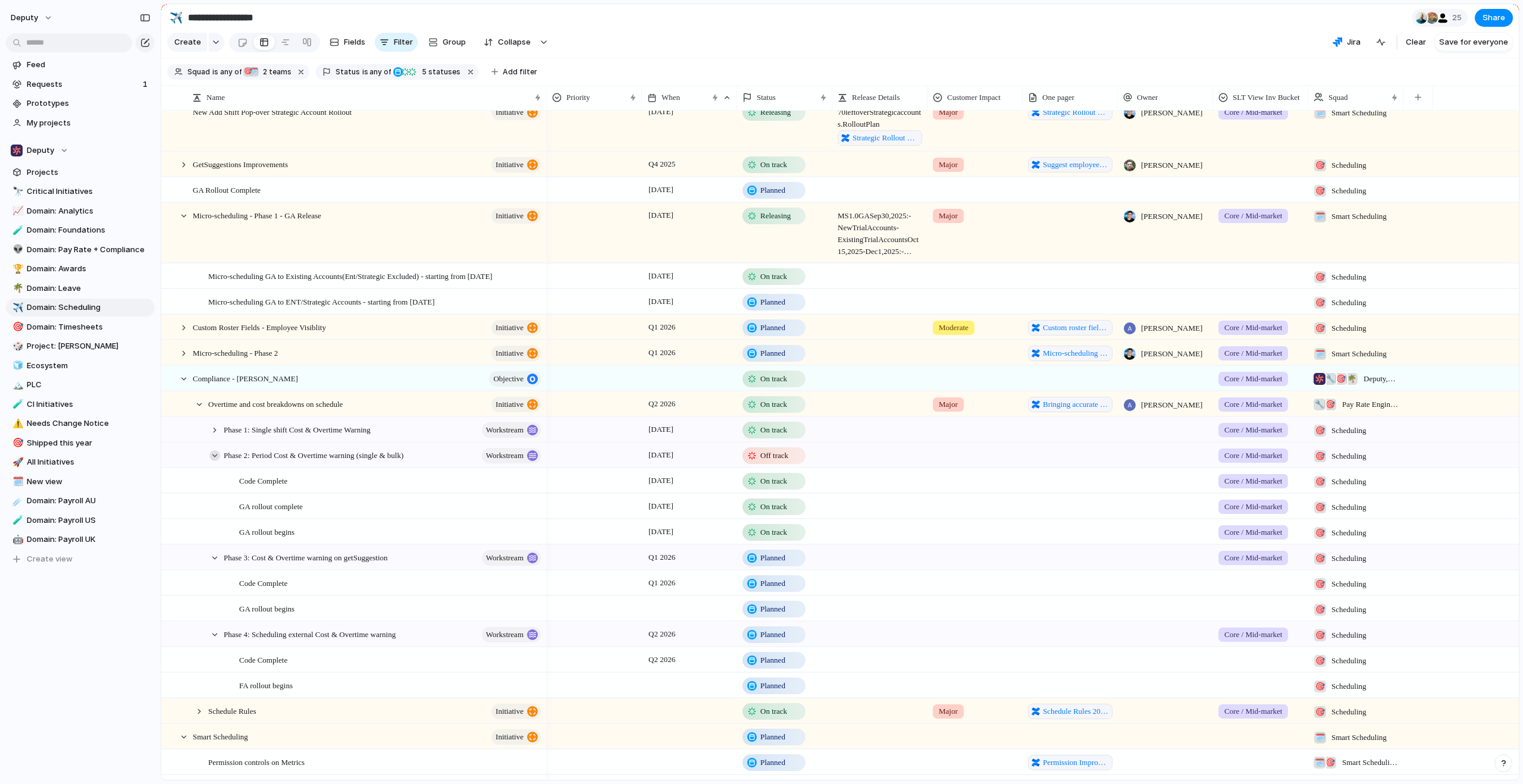
click at [215, 461] on div at bounding box center [215, 455] width 11 height 10
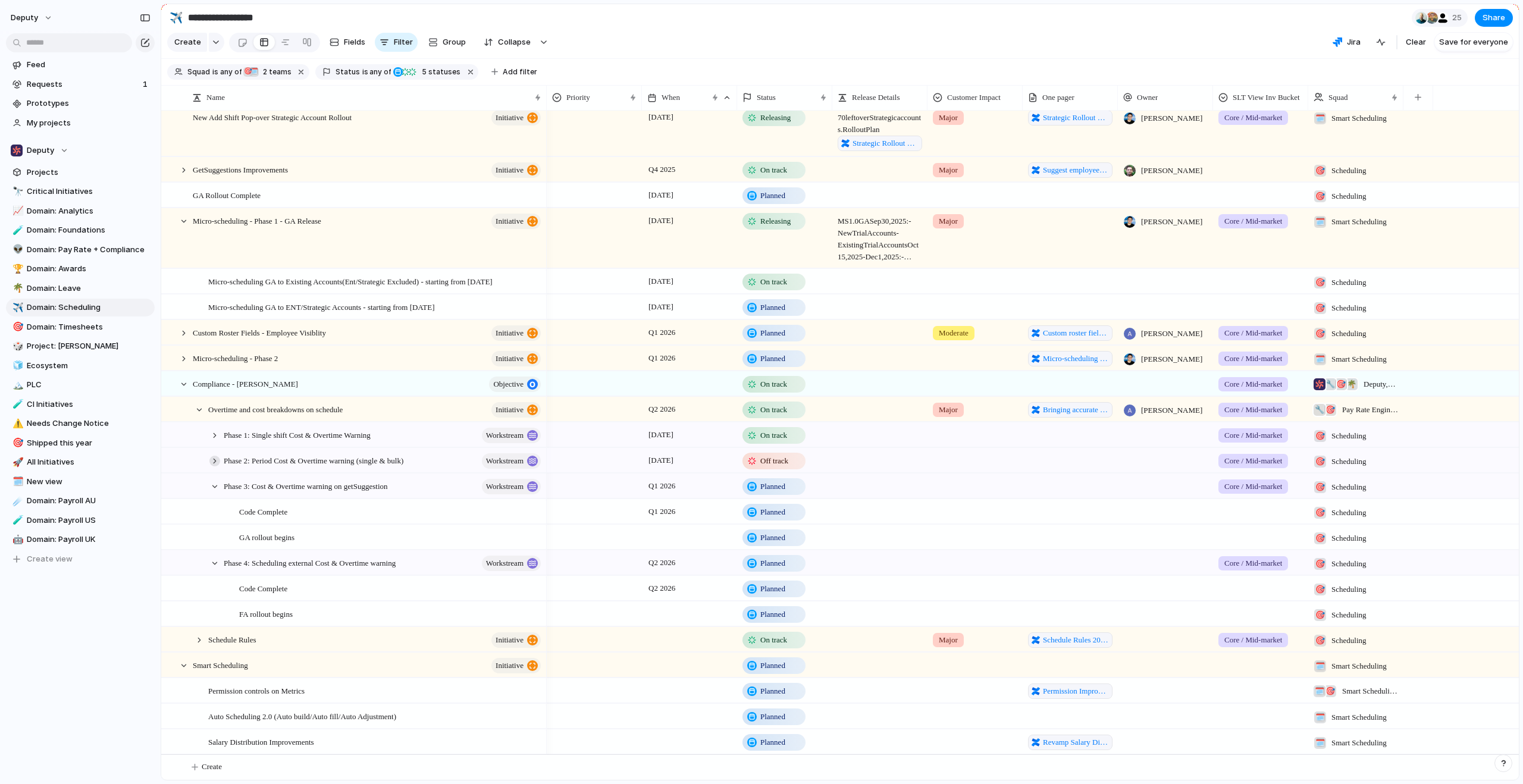
click at [215, 463] on div at bounding box center [215, 461] width 11 height 10
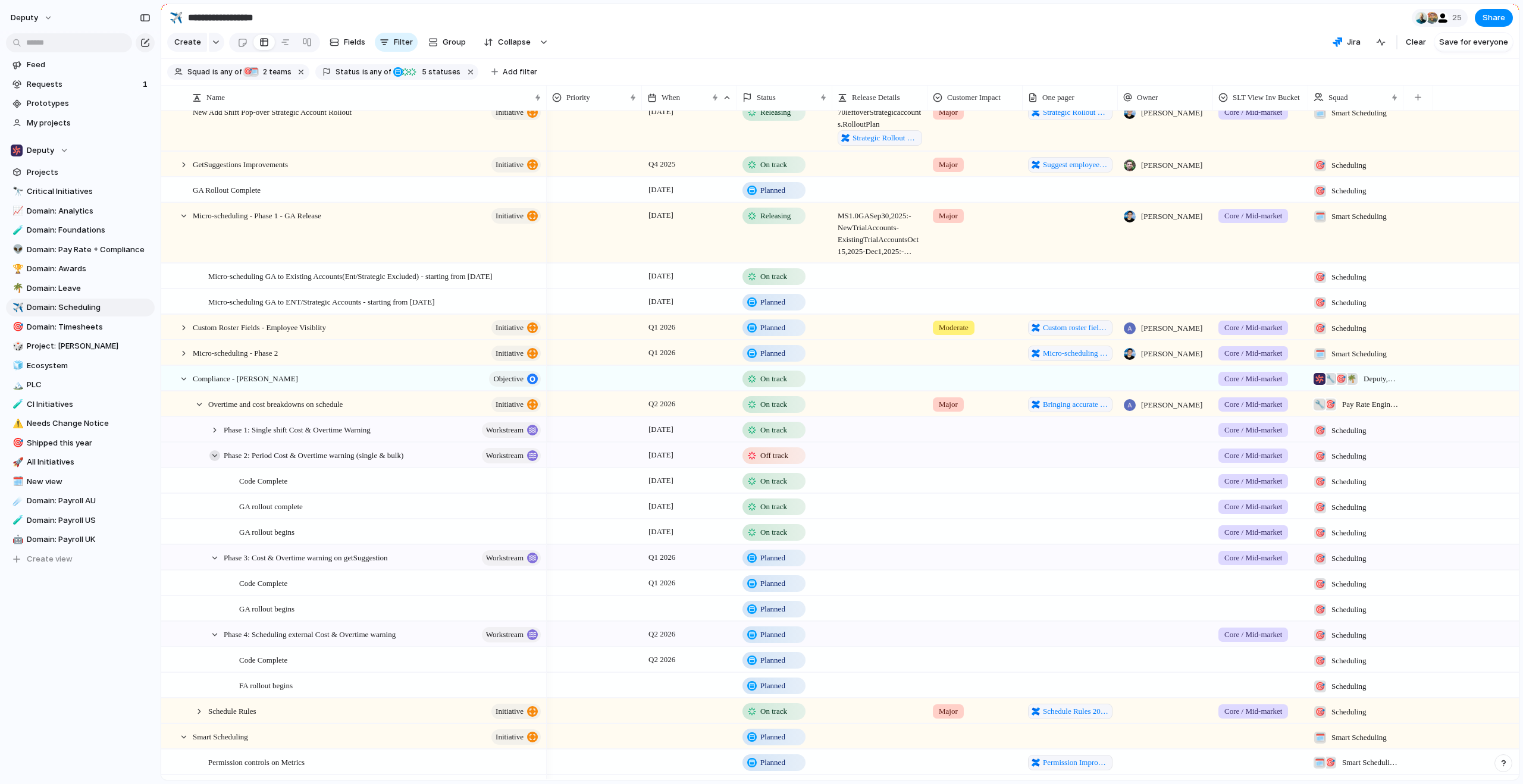
click at [217, 461] on div at bounding box center [215, 455] width 11 height 10
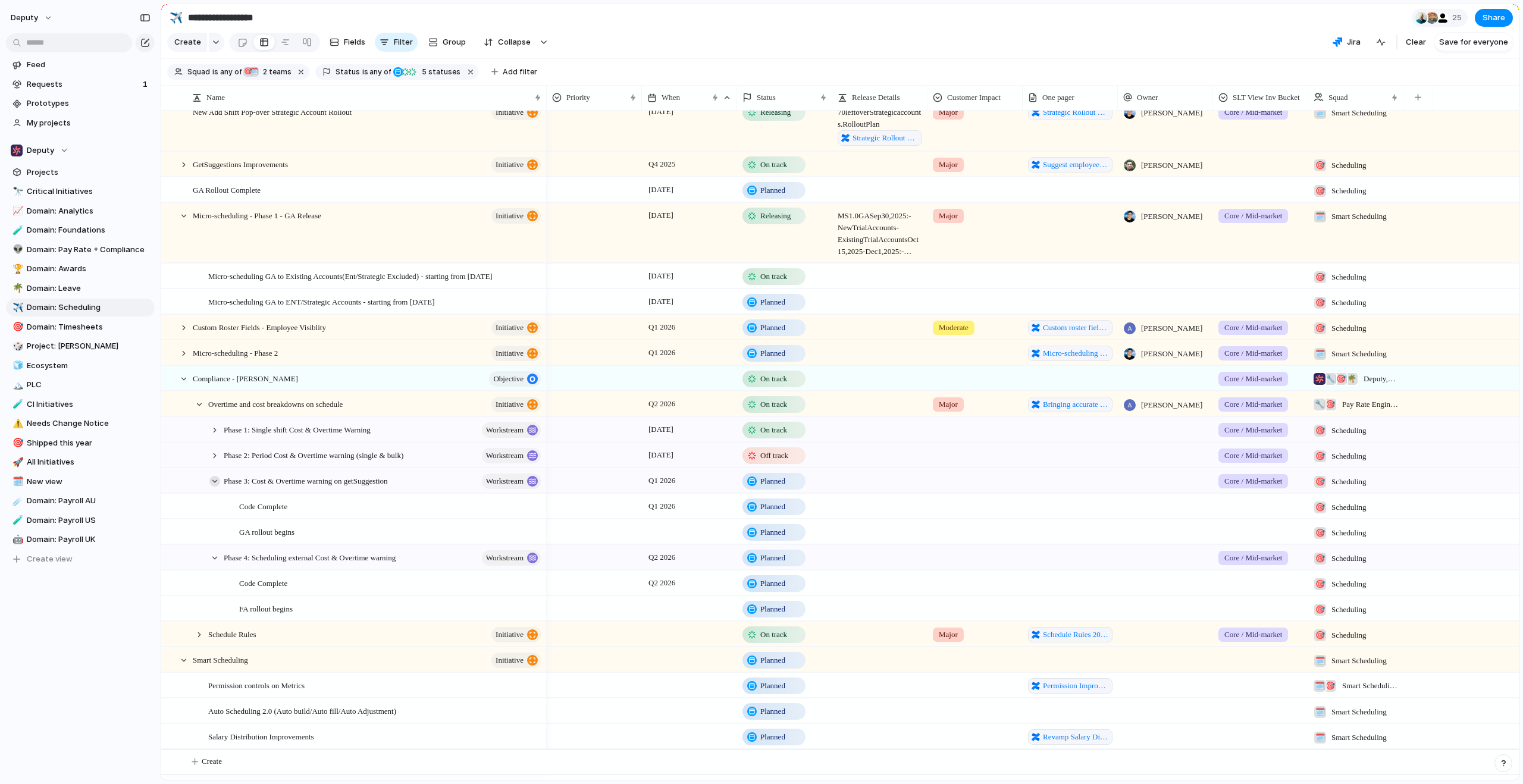
click at [219, 486] on div at bounding box center [215, 481] width 11 height 10
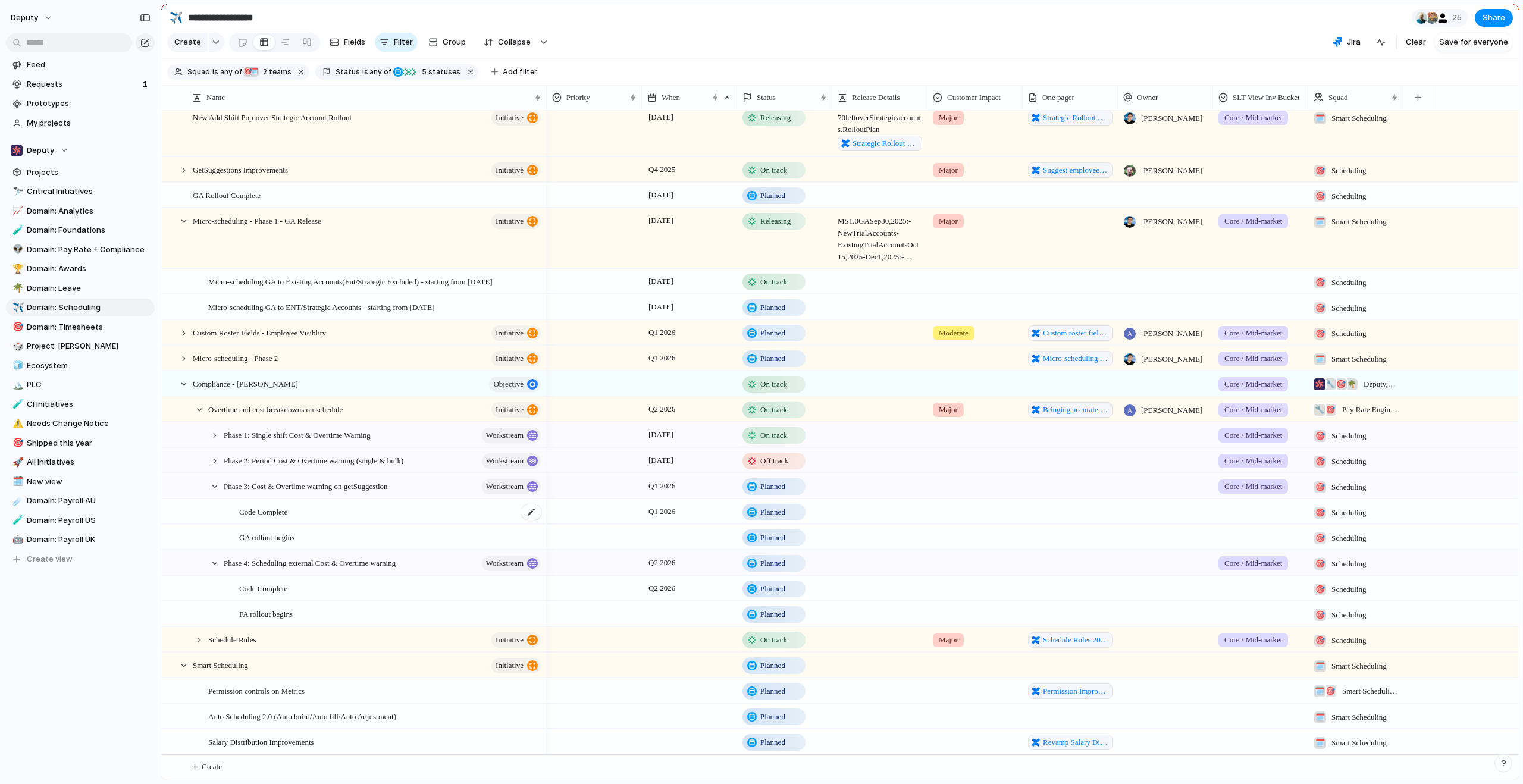
scroll to position [155, 0]
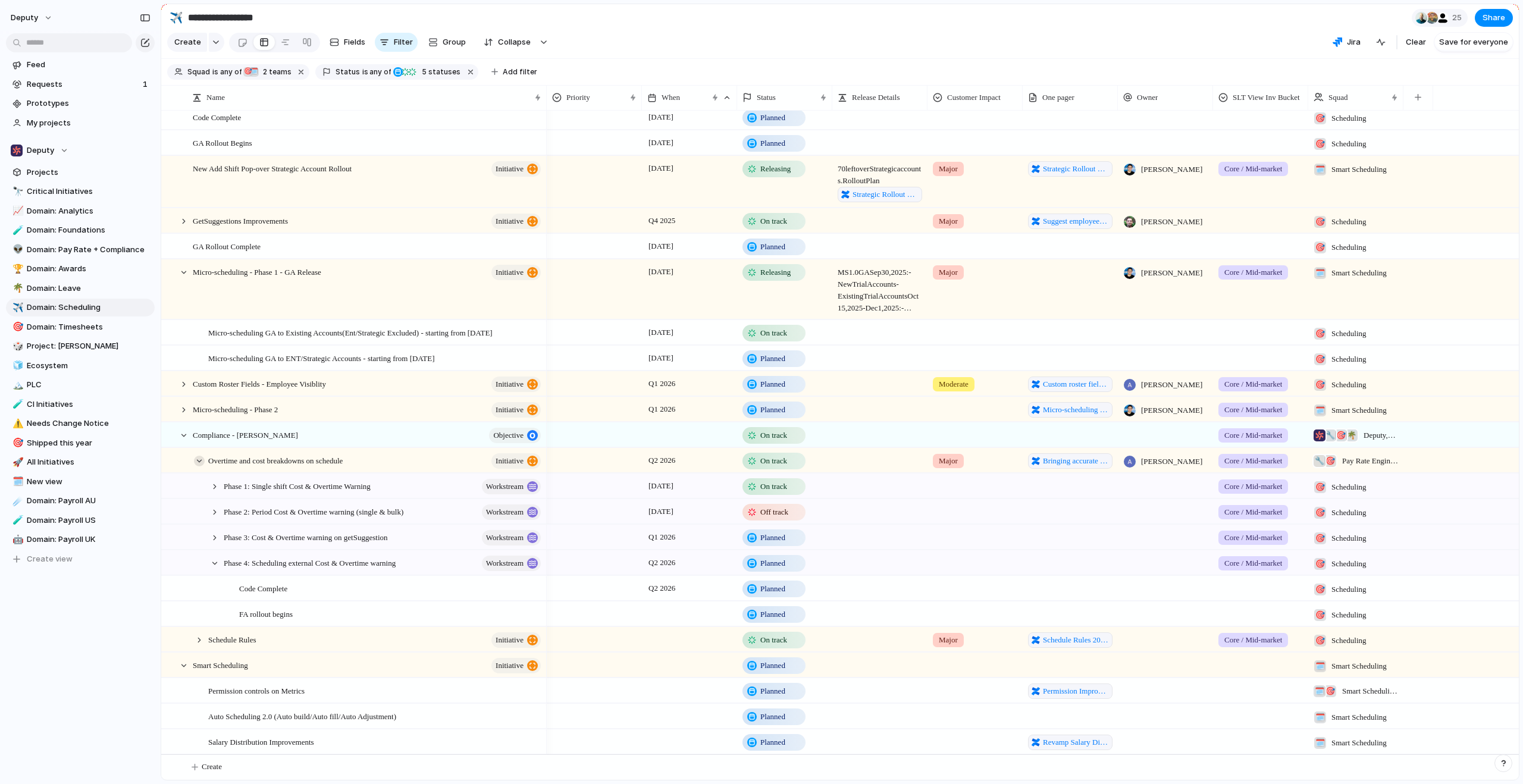
click at [200, 460] on div at bounding box center [199, 461] width 11 height 10
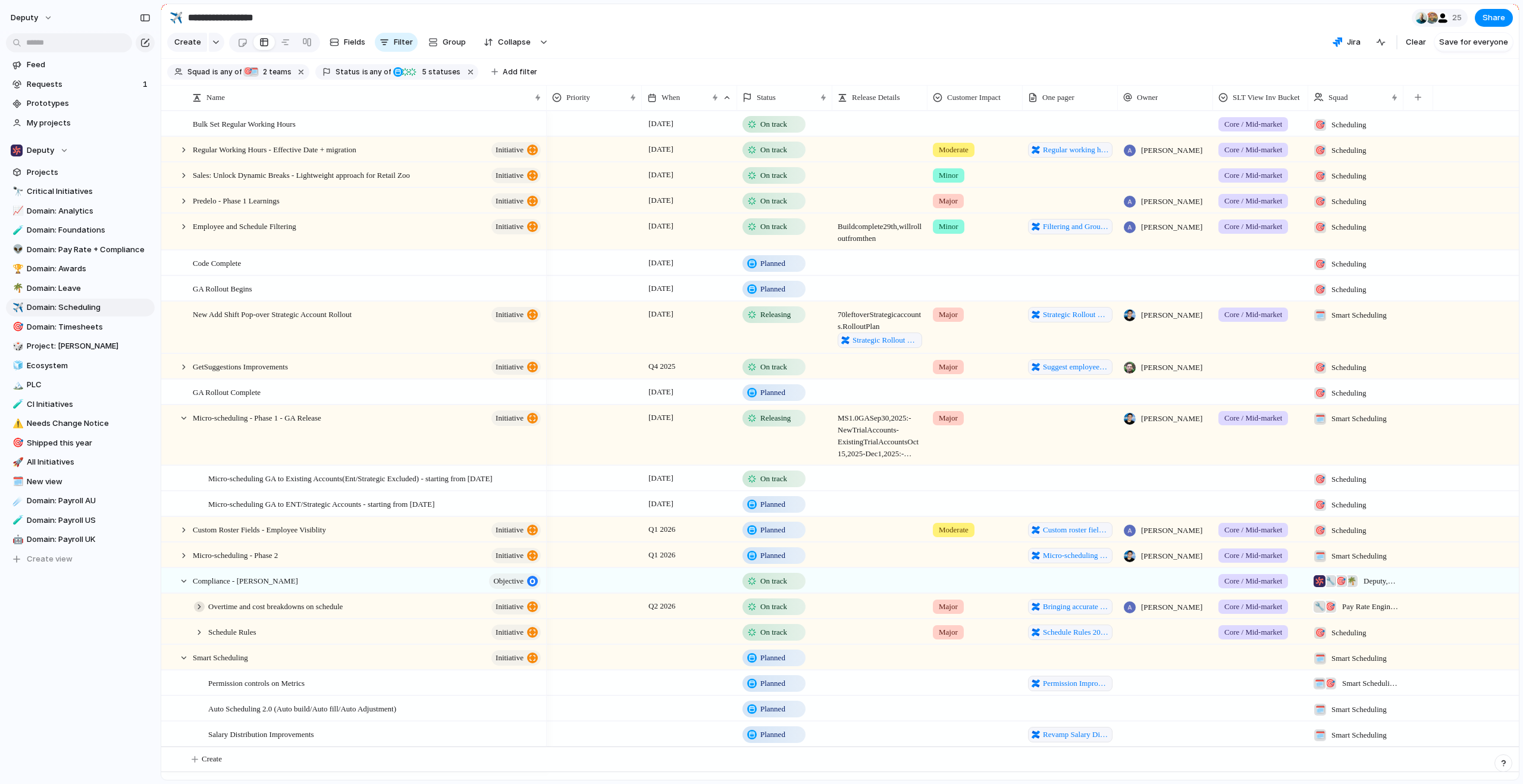
scroll to position [2, 0]
